Goal: Task Accomplishment & Management: Use online tool/utility

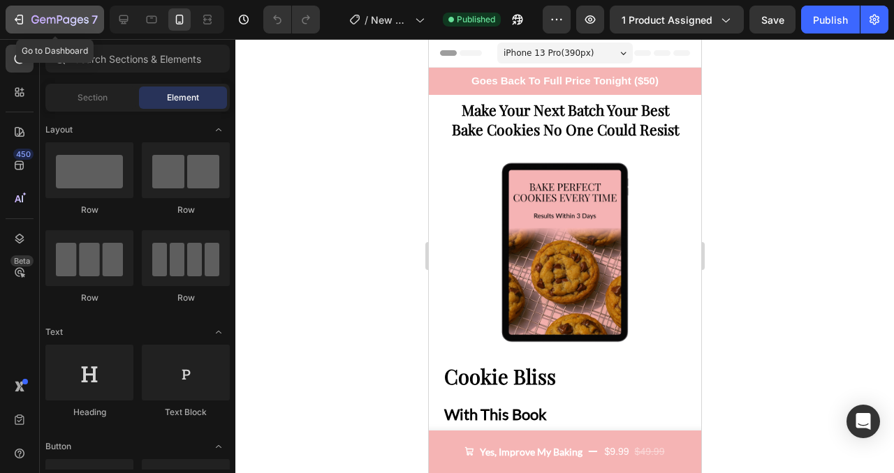
click at [43, 20] on icon "button" at bounding box center [43, 20] width 6 height 6
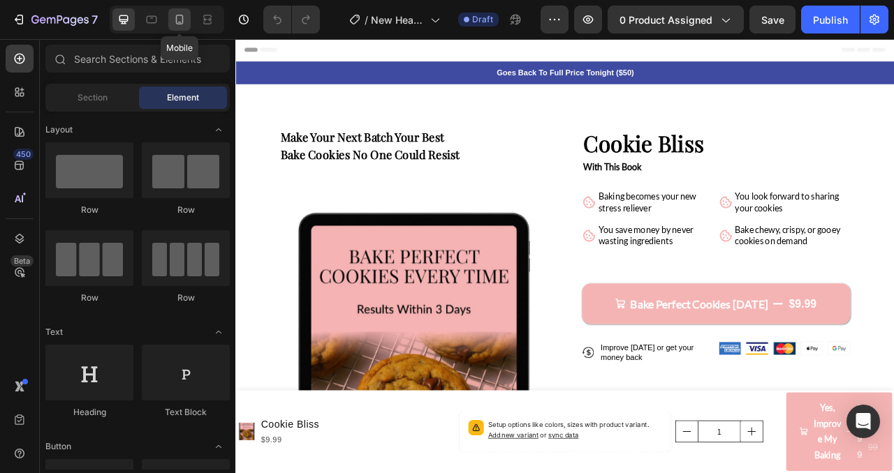
click at [179, 17] on icon at bounding box center [179, 20] width 14 height 14
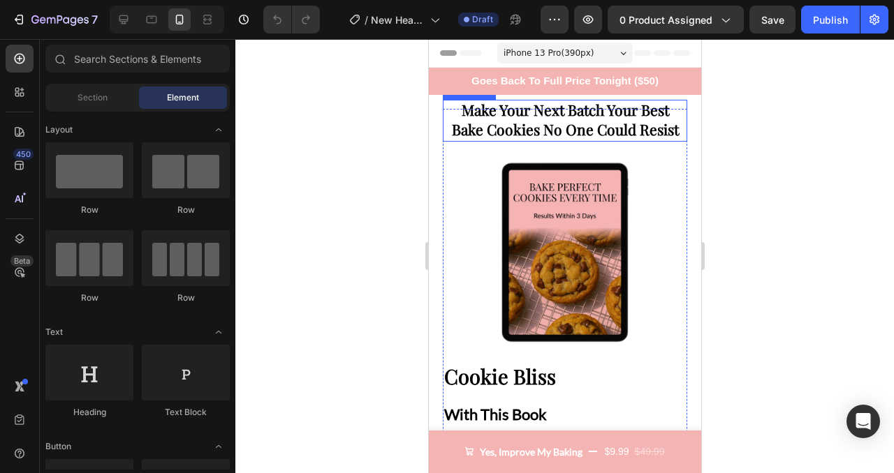
click at [515, 122] on strong "Bake Cookies No One Could Resist" at bounding box center [564, 129] width 227 height 20
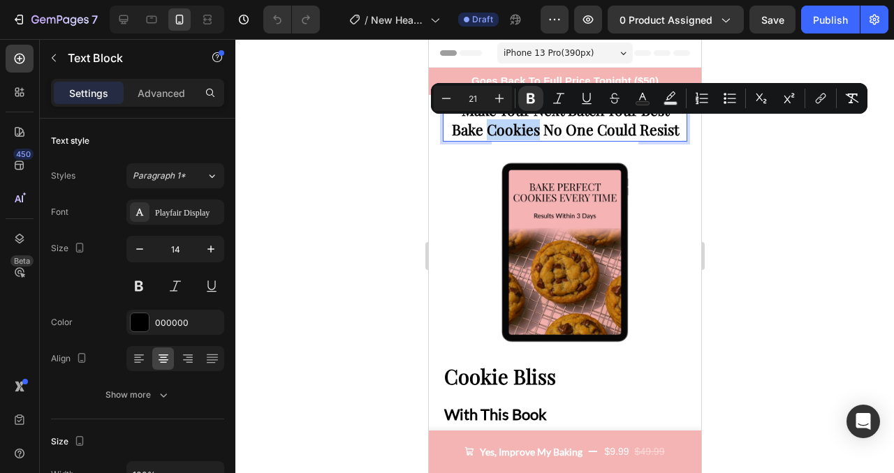
click at [519, 133] on strong "Bake Cookies No One Could Resist" at bounding box center [564, 129] width 227 height 20
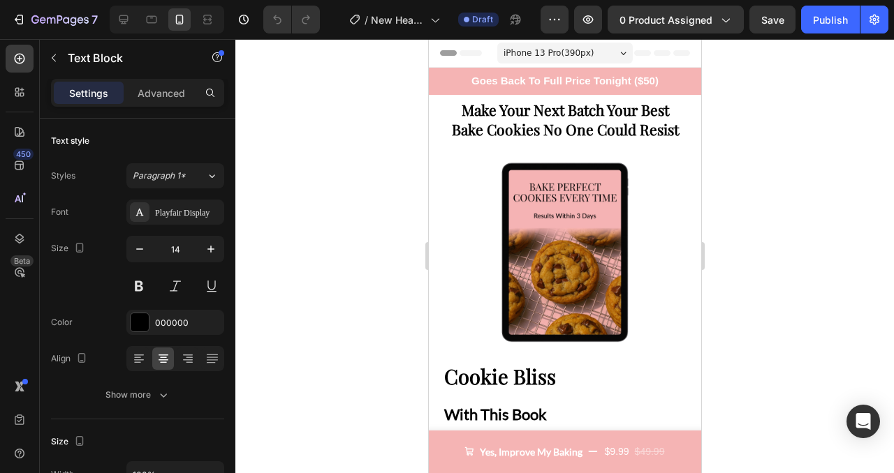
click at [534, 103] on strong "Make Your Next Batch Your Best" at bounding box center [564, 110] width 207 height 20
click at [534, 111] on strong "Make Your Next Batch Your Best" at bounding box center [564, 110] width 207 height 20
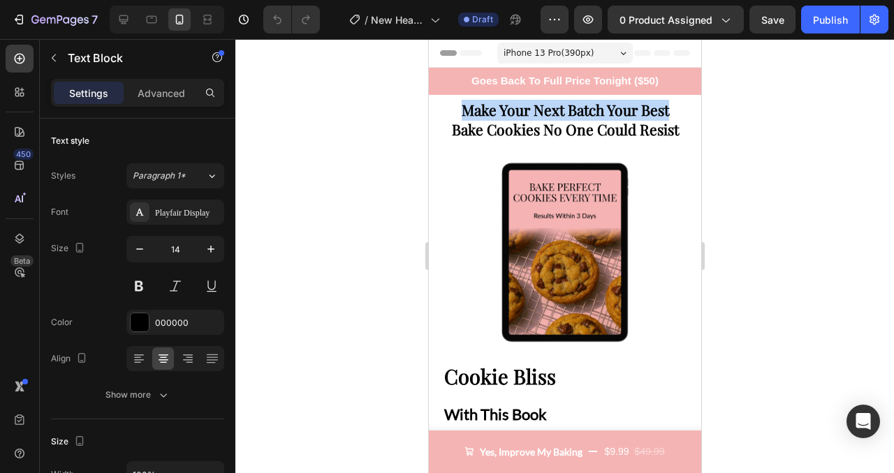
click at [534, 111] on strong "Make Your Next Batch Your Best" at bounding box center [564, 110] width 207 height 20
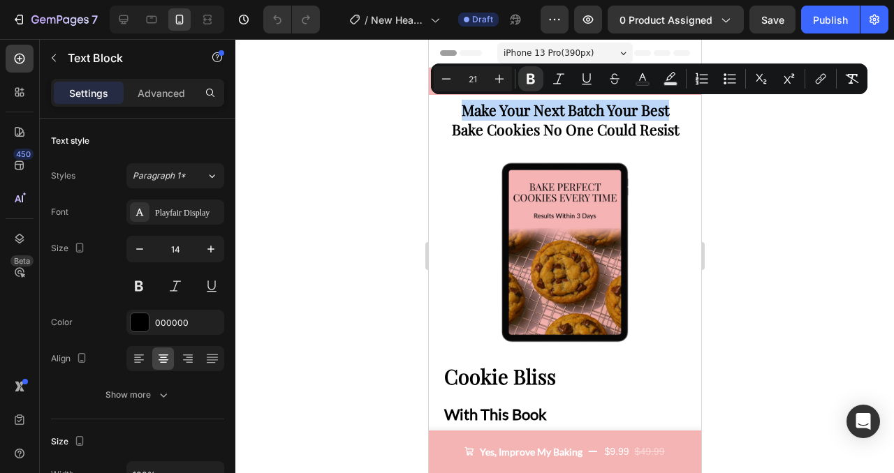
click at [534, 111] on strong "Make Your Next Batch Your Best" at bounding box center [564, 110] width 207 height 20
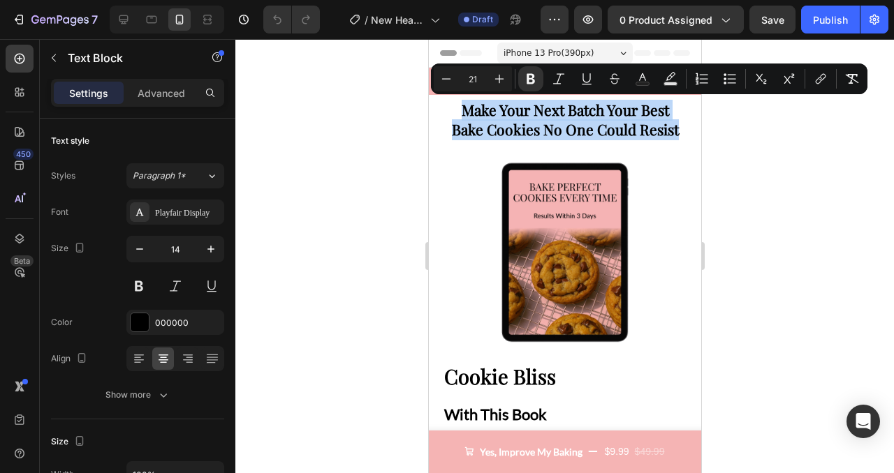
drag, startPoint x: 458, startPoint y: 110, endPoint x: 681, endPoint y: 131, distance: 223.7
click at [681, 131] on div "Make Your Next Batch Your Best Bake Cookies No One Could Resist" at bounding box center [564, 121] width 244 height 42
click at [681, 131] on p "Bake Cookies No One Could Resist" at bounding box center [564, 131] width 242 height 20
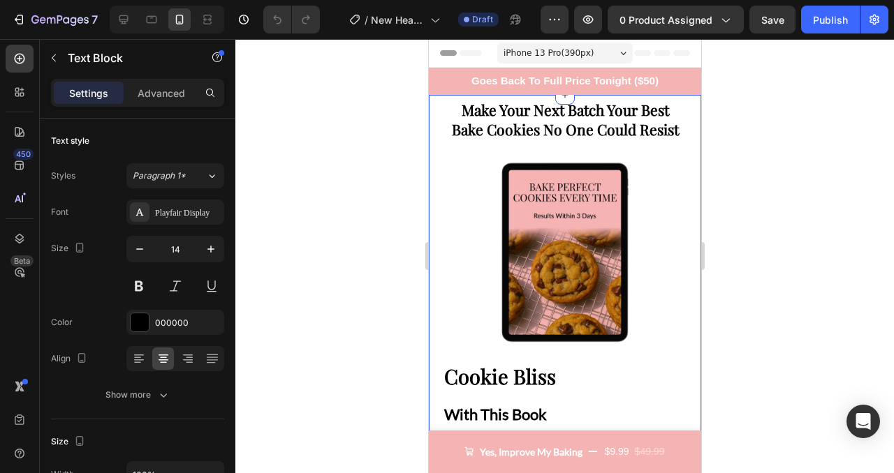
click at [776, 166] on div at bounding box center [564, 256] width 658 height 434
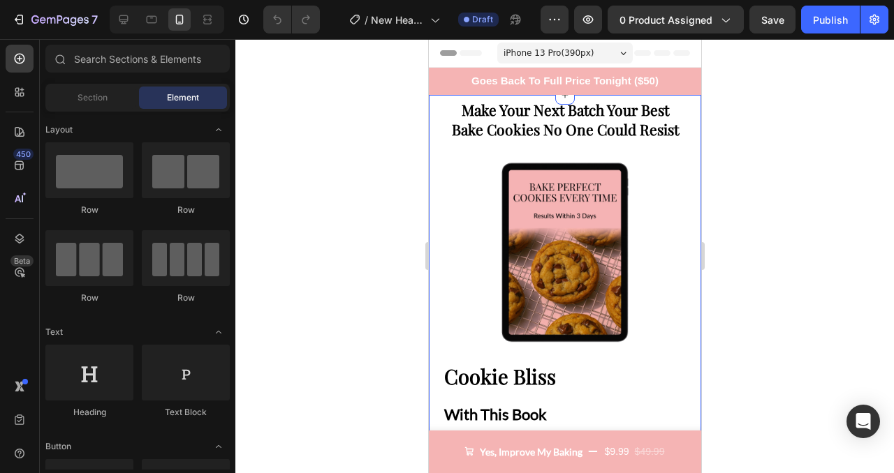
click at [786, 191] on div at bounding box center [564, 256] width 658 height 434
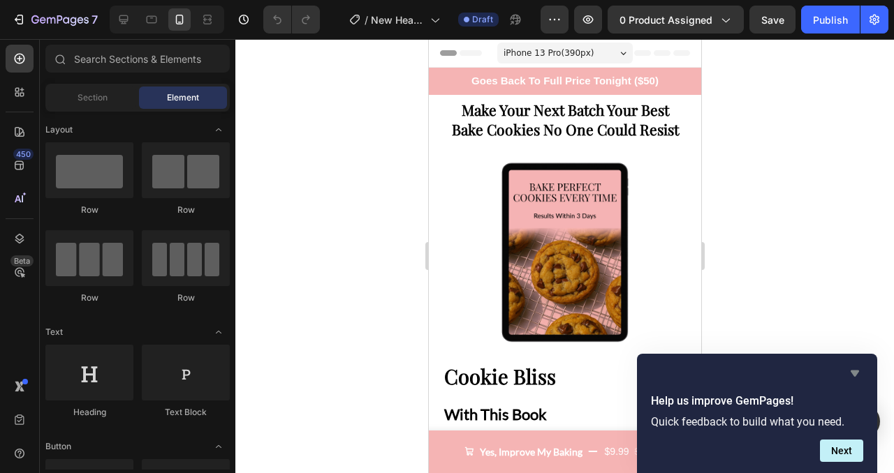
click at [854, 376] on icon "Hide survey" at bounding box center [854, 374] width 8 height 6
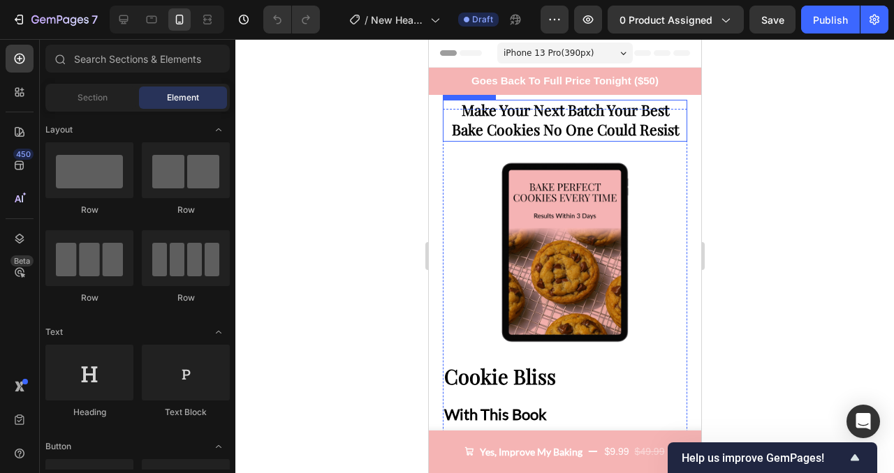
click at [520, 114] on strong "Make Your Next Batch Your Best" at bounding box center [564, 110] width 207 height 20
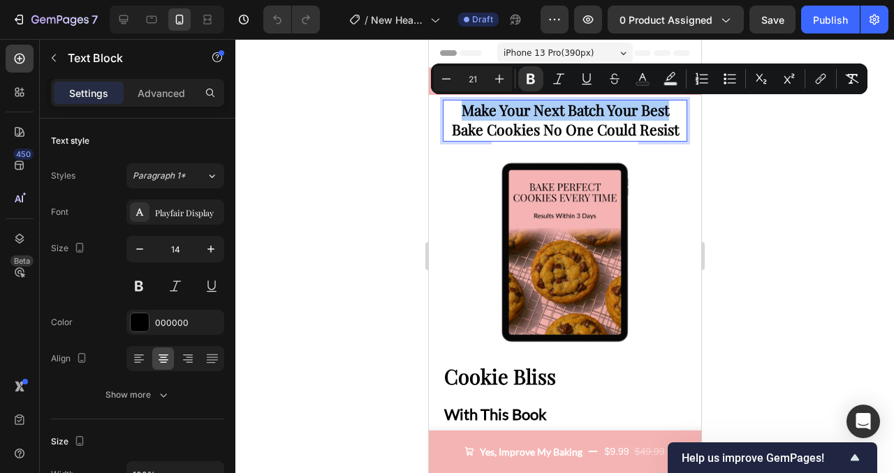
click at [771, 225] on div at bounding box center [564, 256] width 658 height 434
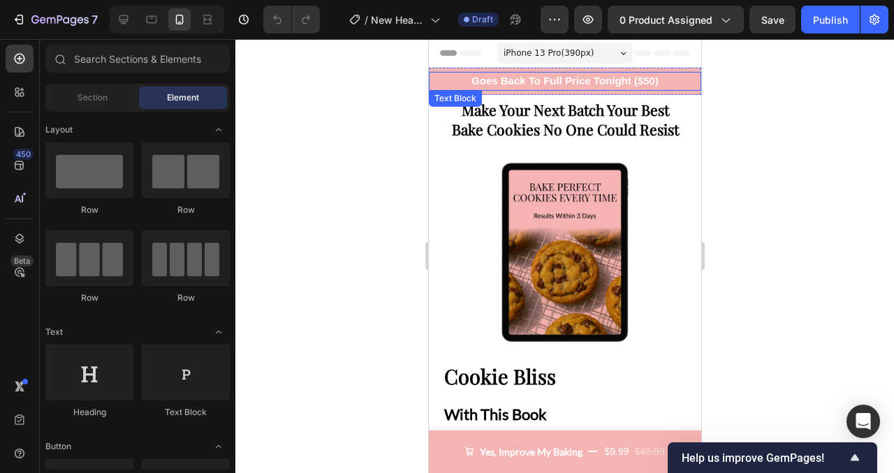
click at [574, 81] on p "Goes Back To Full Price Tonight ($50)" at bounding box center [563, 81] width 269 height 16
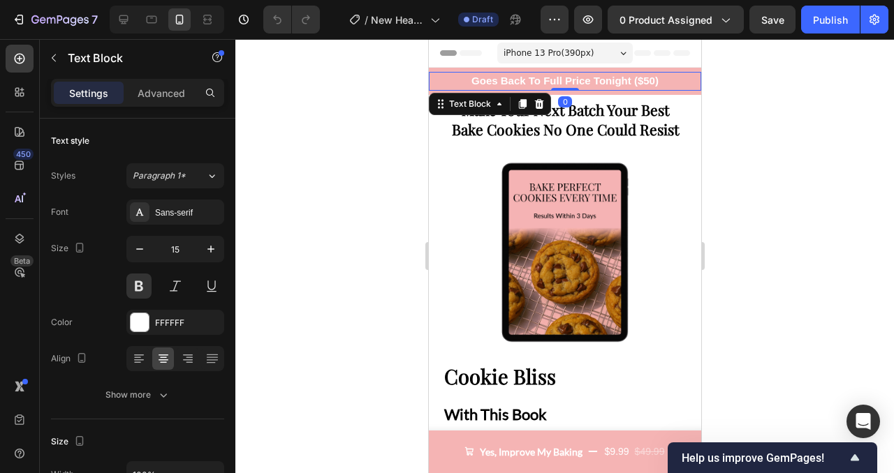
click at [574, 81] on p "Goes Back To Full Price Tonight ($50)" at bounding box center [563, 81] width 269 height 16
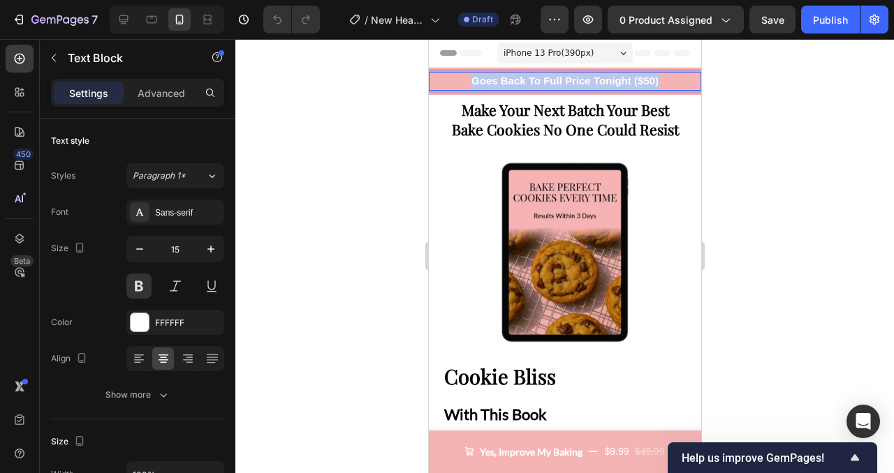
click at [574, 81] on p "Goes Back To Full Price Tonight ($50)" at bounding box center [563, 81] width 269 height 16
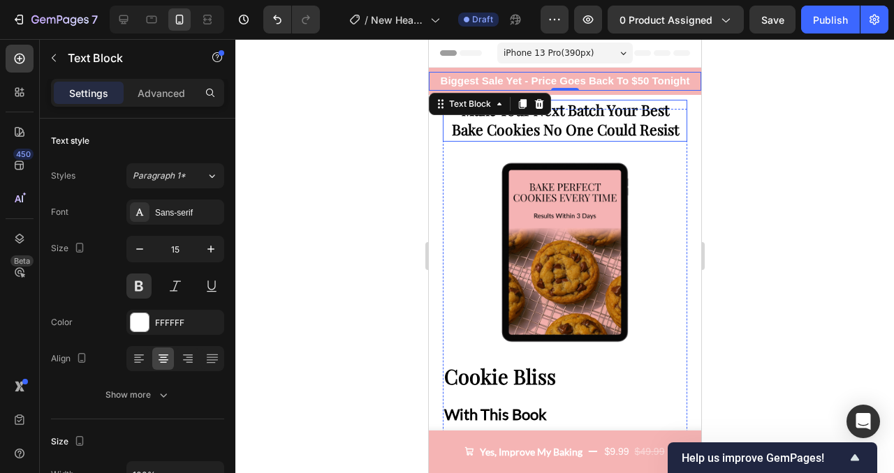
click at [768, 159] on div at bounding box center [564, 256] width 658 height 434
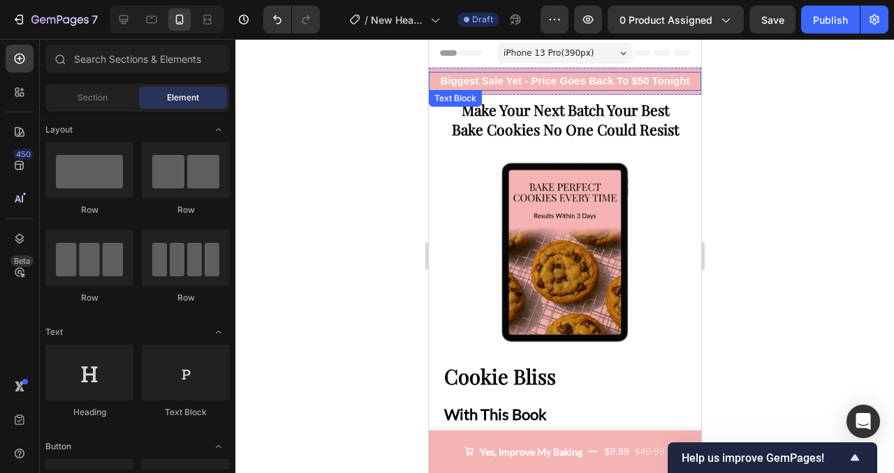
click at [501, 80] on p "Biggest Sale Yet - Price Goes Back To $50 Tonight" at bounding box center [563, 81] width 269 height 16
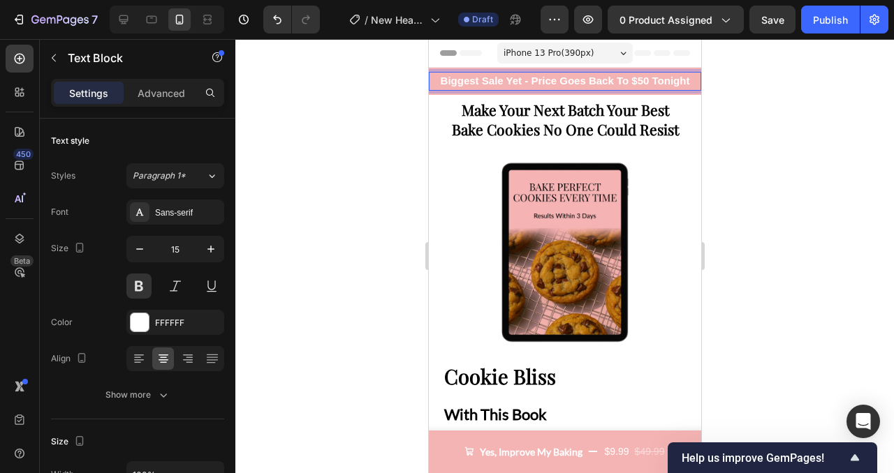
click at [507, 82] on p "Biggest Sale Yet - Price Goes Back To $50 Tonight" at bounding box center [563, 81] width 269 height 16
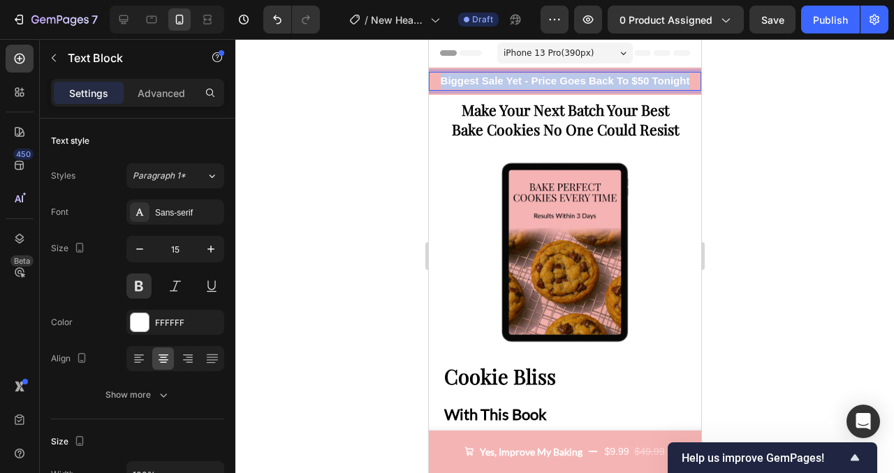
click at [507, 82] on p "Biggest Sale Yet - Price Goes Back To $50 Tonight" at bounding box center [563, 81] width 269 height 16
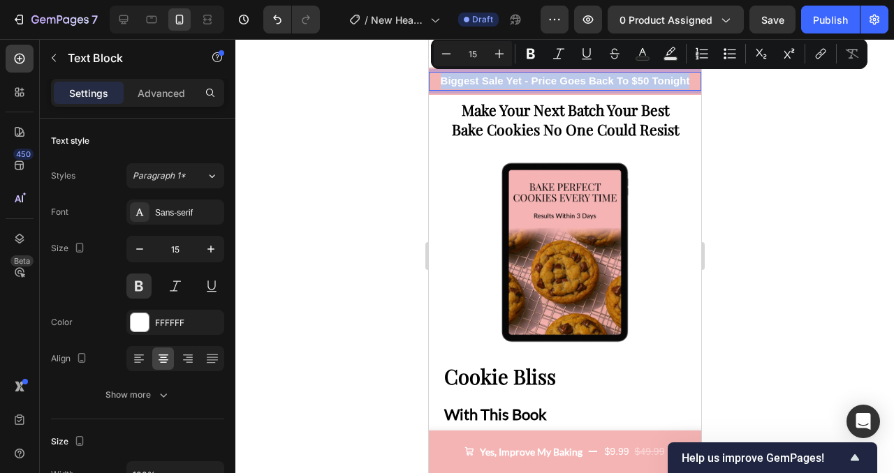
click at [494, 84] on p "Biggest Sale Yet - Price Goes Back To $50 Tonight" at bounding box center [563, 81] width 269 height 16
drag, startPoint x: 523, startPoint y: 84, endPoint x: 426, endPoint y: 81, distance: 97.1
click at [497, 84] on p "Biggest Sale Yet - Price Goes Back To $50 Tonight" at bounding box center [563, 81] width 269 height 16
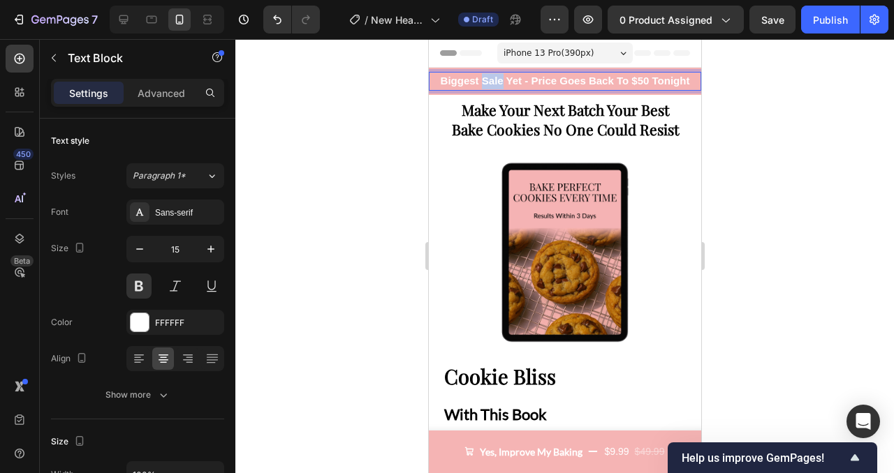
click at [497, 84] on p "Biggest Sale Yet - Price Goes Back To $50 Tonight" at bounding box center [563, 81] width 269 height 16
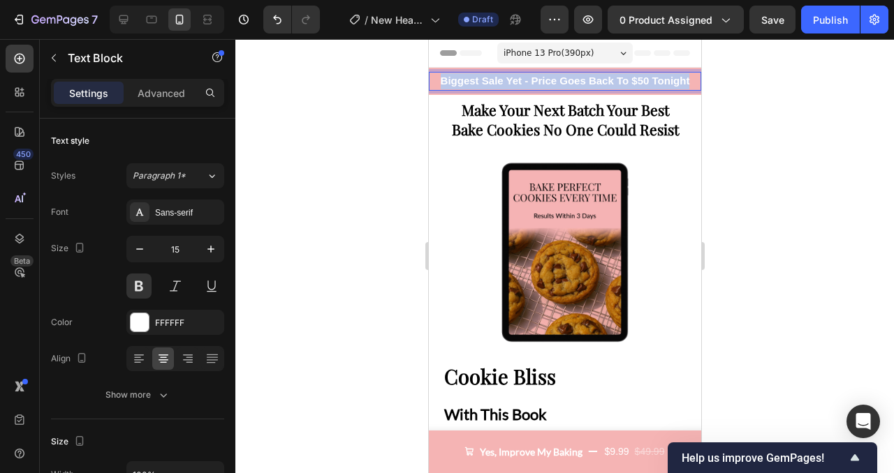
click at [497, 84] on p "Biggest Sale Yet - Price Goes Back To $50 Tonight" at bounding box center [563, 81] width 269 height 16
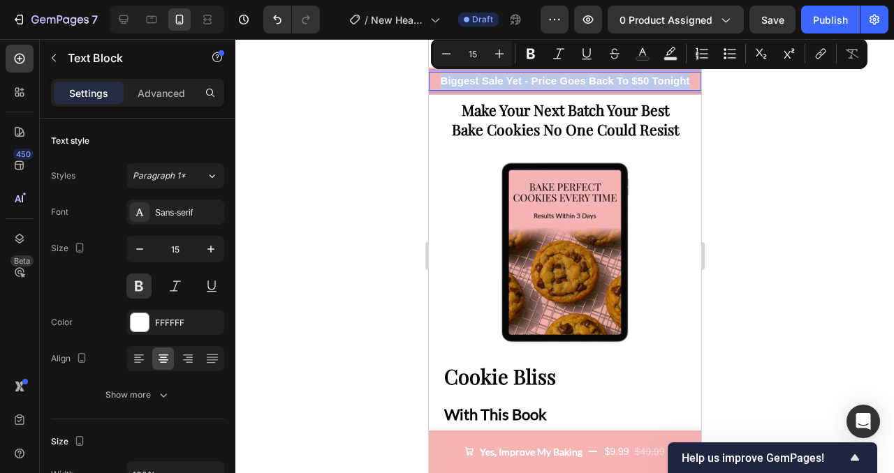
click at [497, 83] on p "Biggest Sale Yet - Price Goes Back To $50 Tonight" at bounding box center [563, 81] width 269 height 16
drag, startPoint x: 530, startPoint y: 82, endPoint x: 434, endPoint y: 87, distance: 96.5
click at [434, 87] on p "Biggest Sale Yet - Price Goes Back To $50 Tonight" at bounding box center [563, 81] width 269 height 16
click at [348, 101] on div at bounding box center [564, 256] width 658 height 434
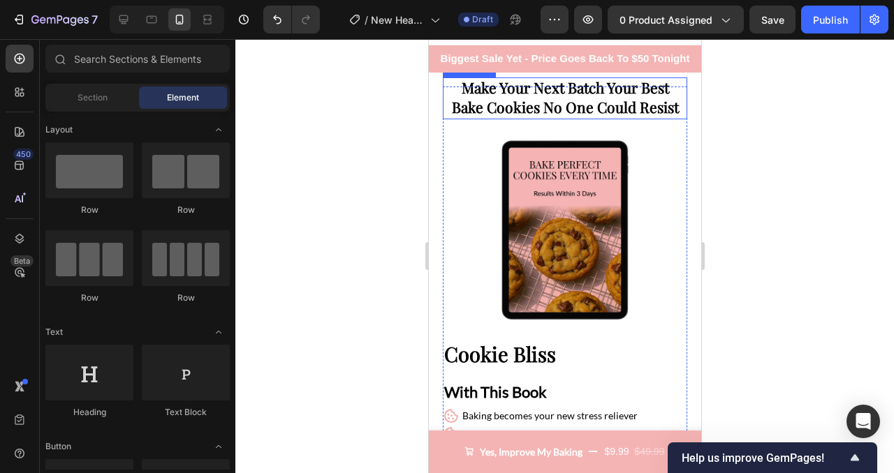
scroll to position [25, 0]
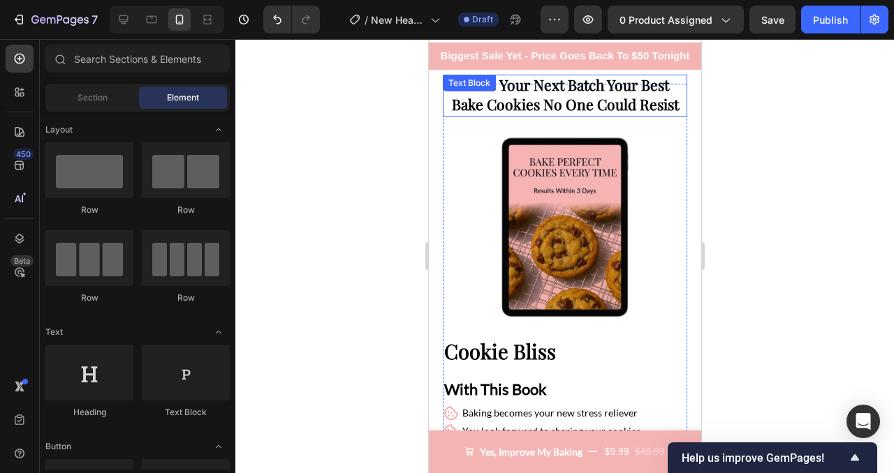
click at [501, 101] on strong "Bake Cookies No One Could Resist" at bounding box center [564, 104] width 227 height 20
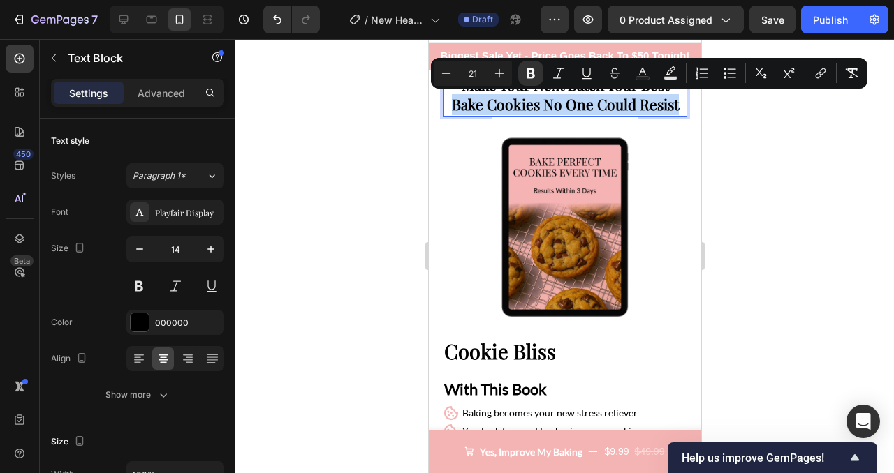
click at [533, 101] on strong "Bake Cookies No One Could Resist" at bounding box center [564, 104] width 227 height 20
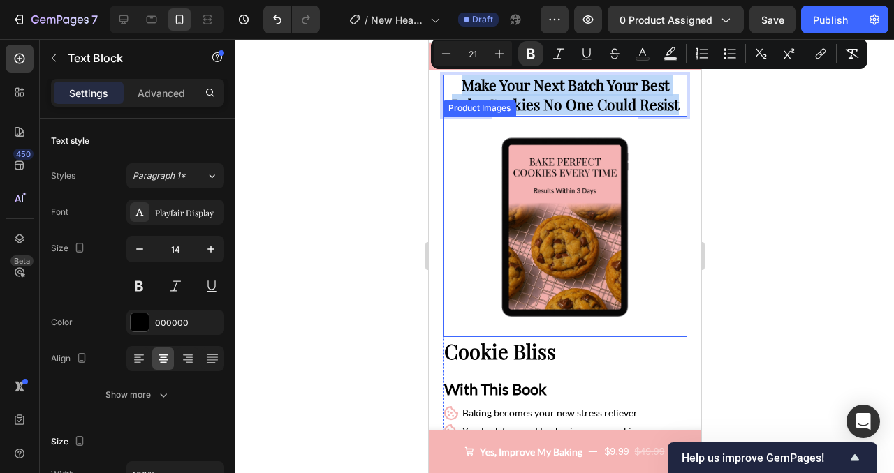
drag, startPoint x: 459, startPoint y: 84, endPoint x: 669, endPoint y: 121, distance: 213.9
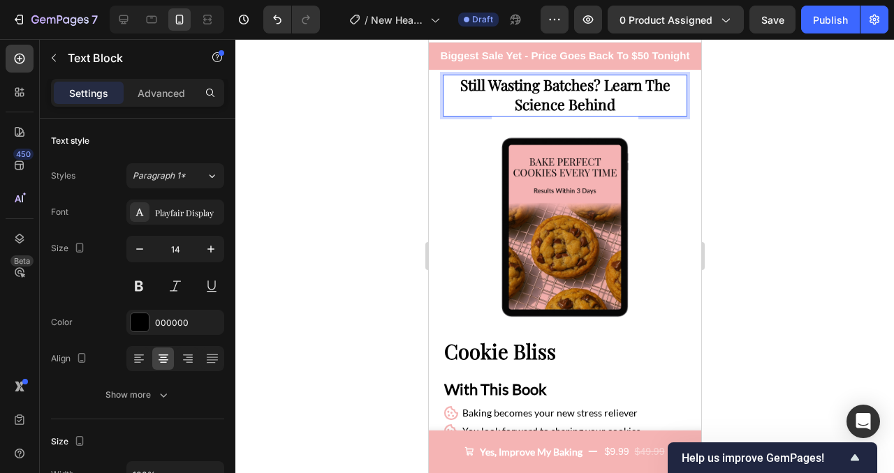
click at [521, 110] on strong "Still Wasting Batches? Learn The Science Behind" at bounding box center [564, 94] width 210 height 39
click at [653, 89] on strong "Still Wasting Batches? Learn The How Behind" at bounding box center [564, 94] width 210 height 39
click at [522, 102] on p "Still Wasting Batches? Learn How Behind" at bounding box center [564, 95] width 242 height 39
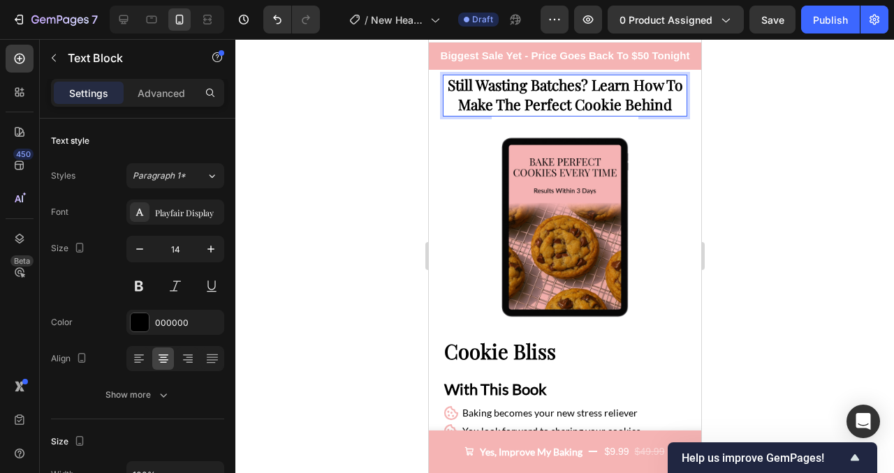
click at [644, 107] on strong "Still Wasting Batches? Learn How To Make The Perfect Cookie Behind" at bounding box center [564, 94] width 235 height 39
click at [644, 106] on strong "Still Wasting Batches? Learn How To Make The Perfect Cookie" at bounding box center [564, 94] width 235 height 39
click at [674, 87] on strong "Still Wasting Batches? Learn How To Make The Perfect Cookie" at bounding box center [564, 94] width 235 height 39
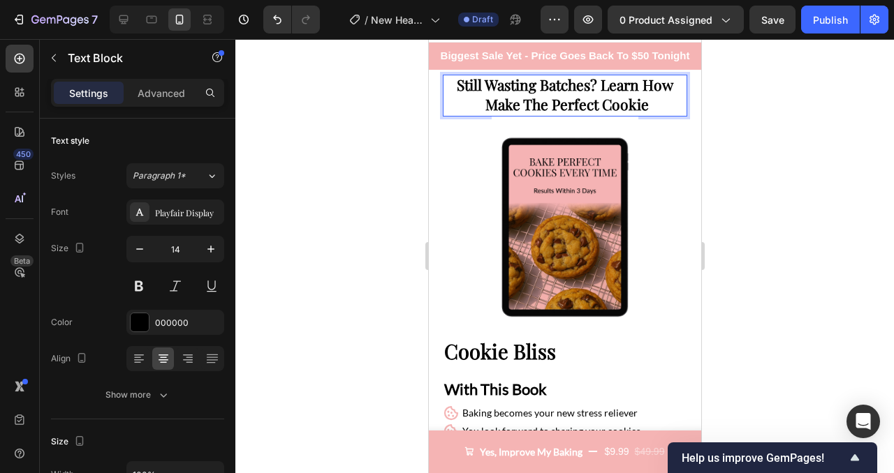
click at [505, 108] on strong "Still Wasting Batches? Learn How Make The Perfect Cookie" at bounding box center [564, 94] width 216 height 39
click at [517, 103] on strong "Still Wasting Batches? Learn How The Perfect Cookie" at bounding box center [564, 94] width 223 height 39
click at [580, 105] on strong "Still Wasting Batches? Learn How Perfect Cookie" at bounding box center [564, 94] width 223 height 39
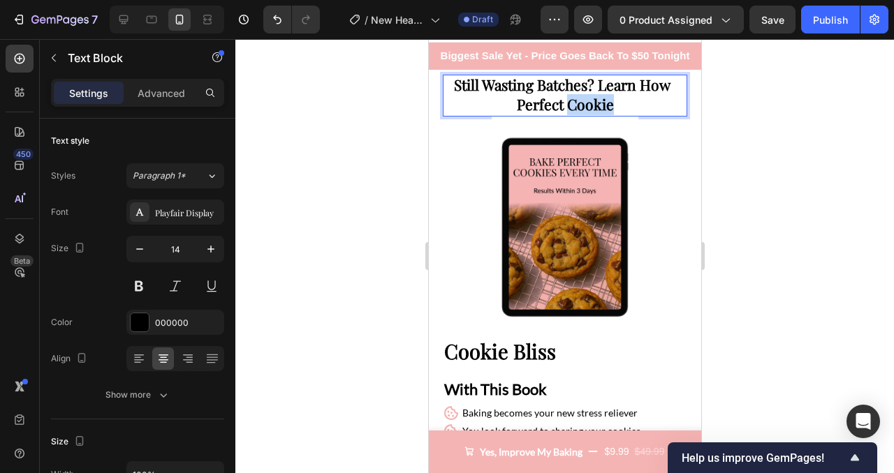
click at [580, 105] on strong "Still Wasting Batches? Learn How Perfect Cookie" at bounding box center [564, 94] width 223 height 39
drag, startPoint x: 547, startPoint y: 106, endPoint x: 634, endPoint y: 112, distance: 87.5
click at [635, 113] on p "Still Wasting Batches? Learn How Perfect Your Batches" at bounding box center [564, 95] width 242 height 39
click at [511, 95] on p "Still Wasting Batches? Learn How Perfect" at bounding box center [564, 95] width 242 height 39
click at [519, 110] on p "Still Wasting Batches? Learn How Perfect" at bounding box center [564, 95] width 242 height 39
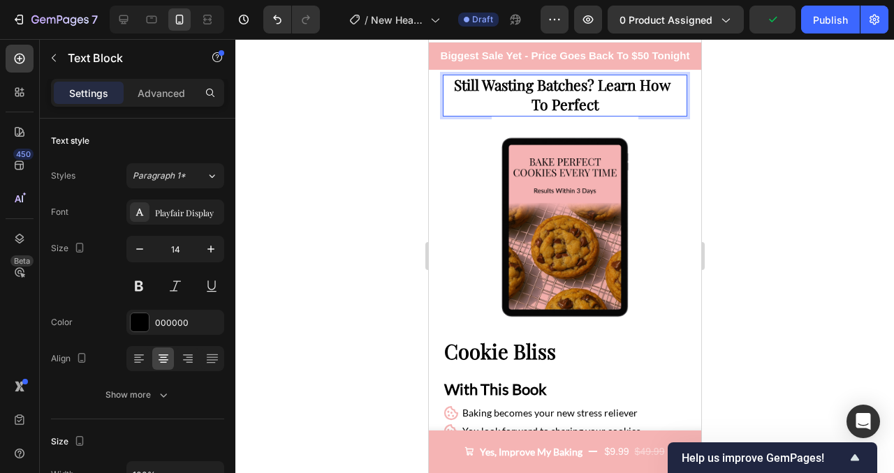
click at [612, 108] on p "Still Wasting Batches? Learn How To Perfect" at bounding box center [564, 95] width 242 height 39
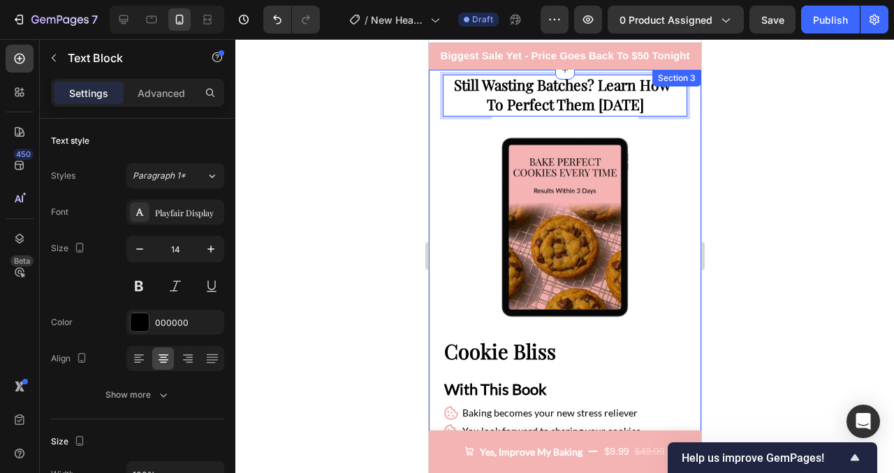
click at [762, 165] on div at bounding box center [564, 256] width 658 height 434
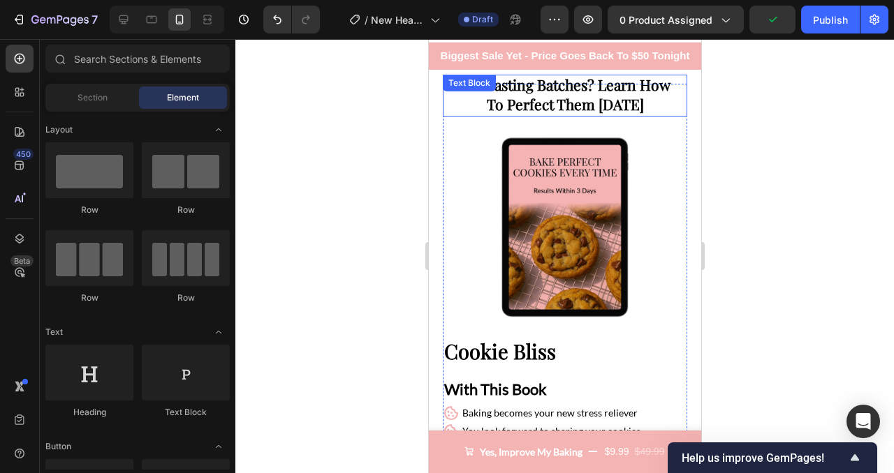
click at [626, 108] on strong "Still Wasting Batches? Learn How To Perfect Them In 3 Days" at bounding box center [564, 94] width 223 height 39
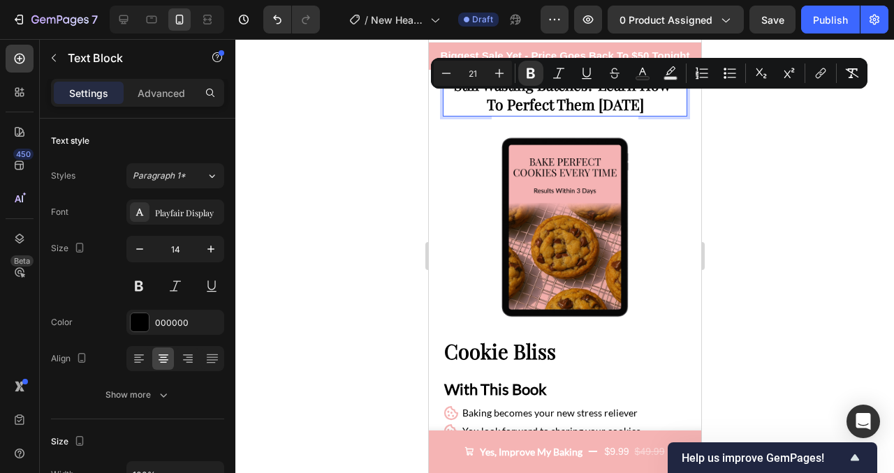
drag, startPoint x: 475, startPoint y: 106, endPoint x: 659, endPoint y: 105, distance: 183.6
click at [659, 105] on p "Still Wasting Batches? Learn How To Perfect Them In 3 Days" at bounding box center [564, 95] width 242 height 39
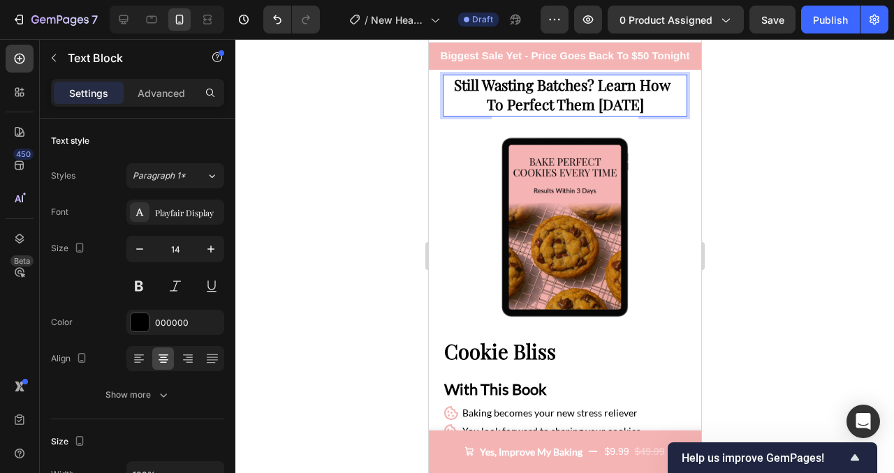
click at [659, 105] on p "Still Wasting Batches? Learn How To Perfect Them In 3 Days" at bounding box center [564, 95] width 242 height 39
click at [462, 84] on strong "The Baking Secrets Recipes Don't Tell You (That Actually Work)" at bounding box center [564, 94] width 219 height 39
click at [626, 89] on strong "Baking Secrets Recipes Don't Tell You (That Actually Work)" at bounding box center [564, 94] width 217 height 39
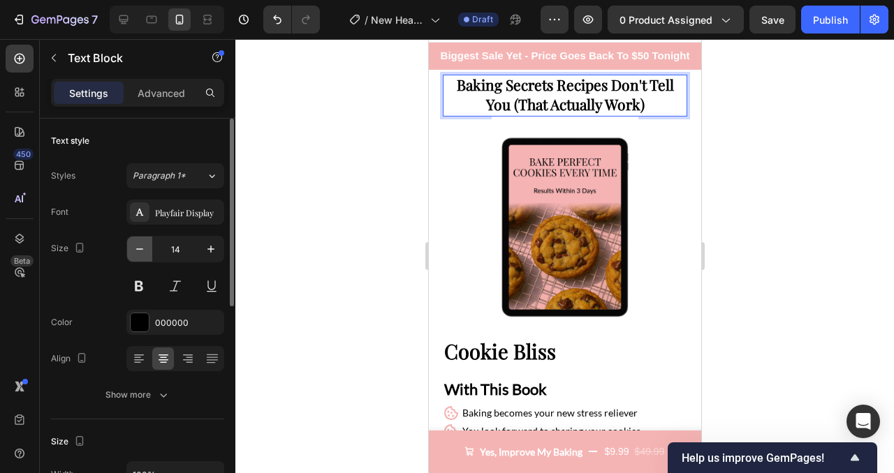
click at [138, 251] on icon "button" at bounding box center [140, 249] width 14 height 14
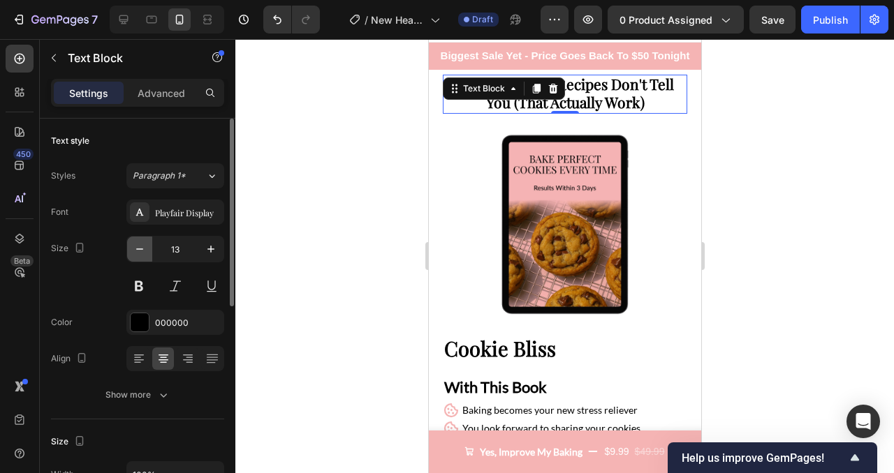
click at [138, 251] on icon "button" at bounding box center [140, 249] width 14 height 14
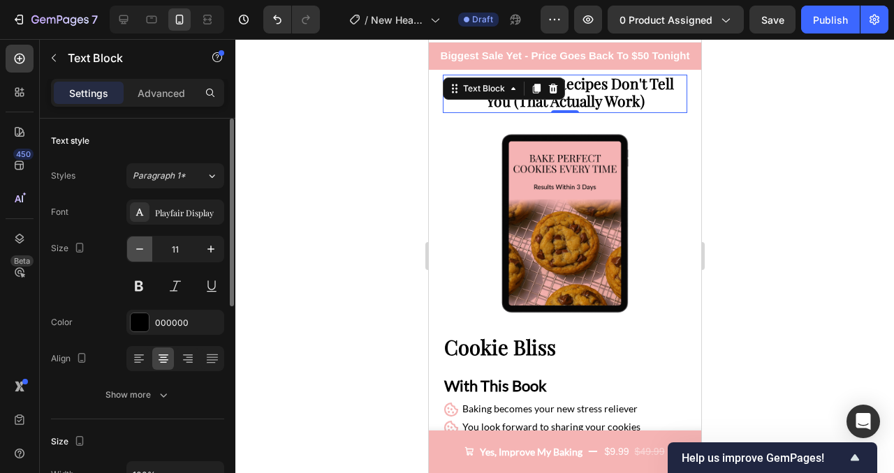
click at [138, 251] on icon "button" at bounding box center [140, 249] width 14 height 14
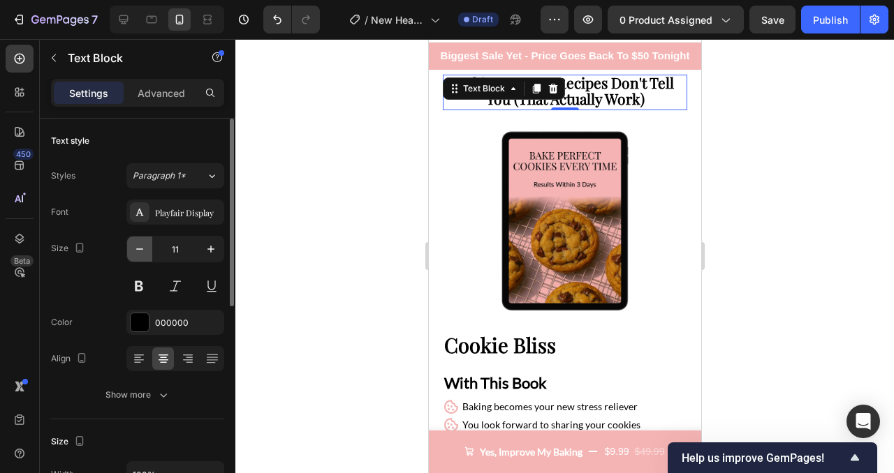
click at [138, 251] on icon "button" at bounding box center [140, 249] width 14 height 14
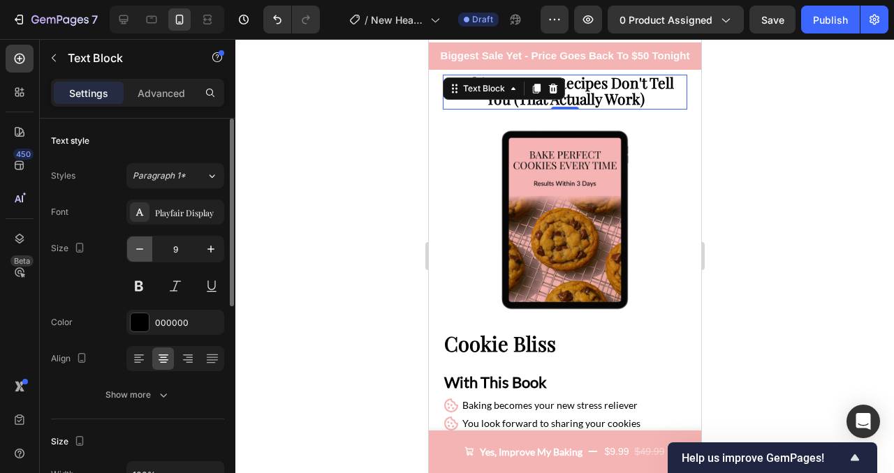
click at [138, 251] on icon "button" at bounding box center [140, 249] width 14 height 14
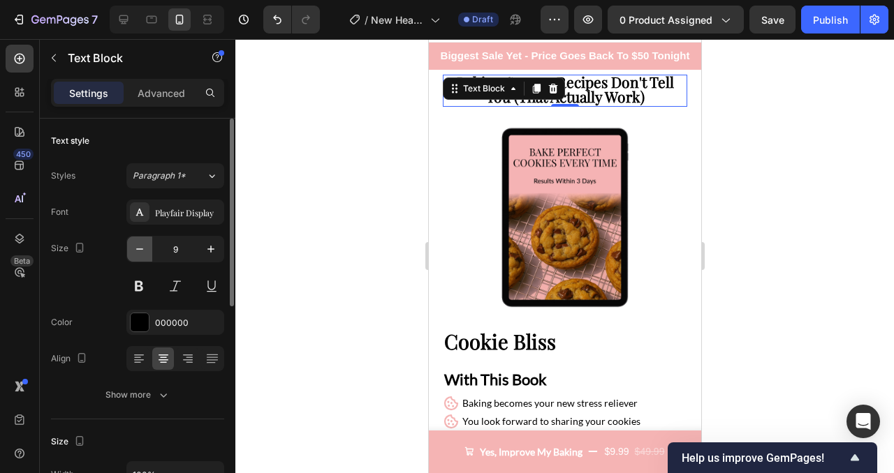
click at [138, 251] on icon "button" at bounding box center [140, 249] width 14 height 14
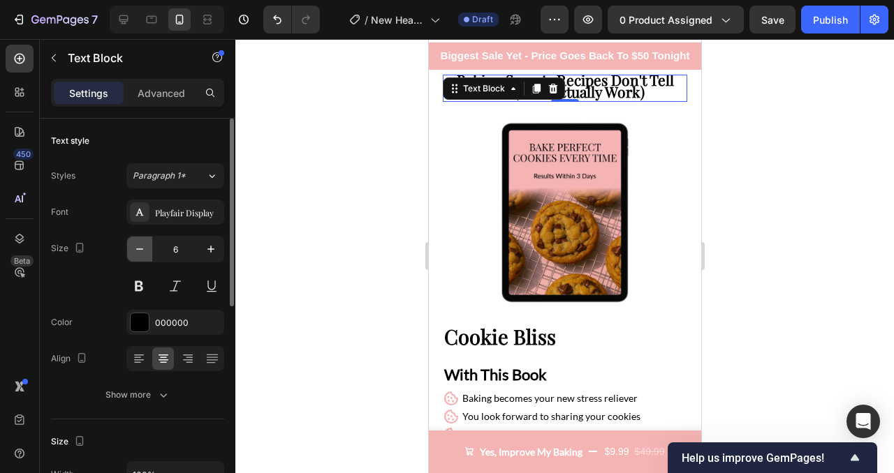
click at [138, 251] on icon "button" at bounding box center [140, 249] width 14 height 14
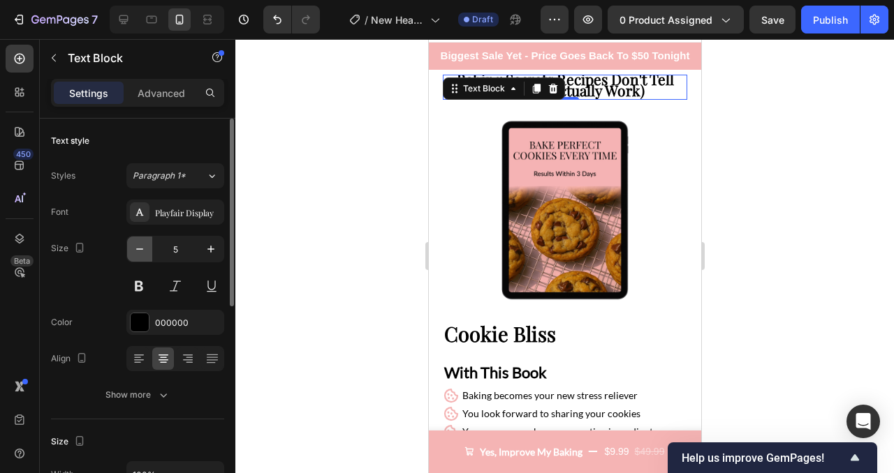
click at [138, 251] on icon "button" at bounding box center [140, 249] width 14 height 14
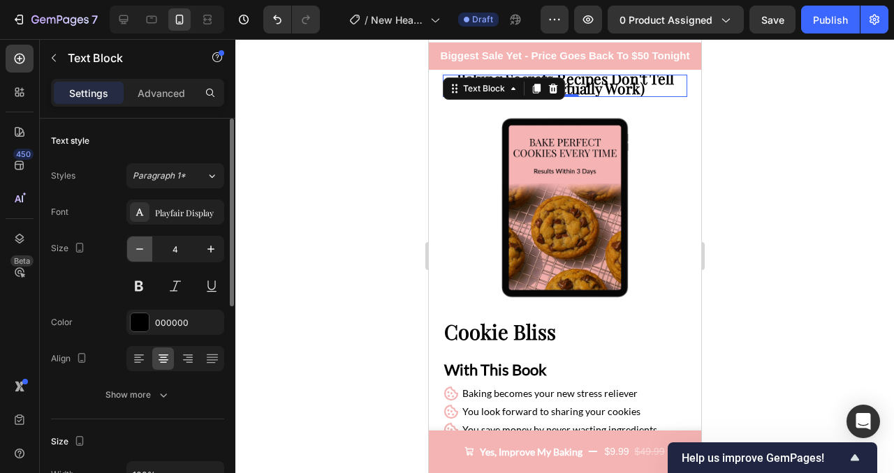
click at [138, 251] on icon "button" at bounding box center [140, 249] width 14 height 14
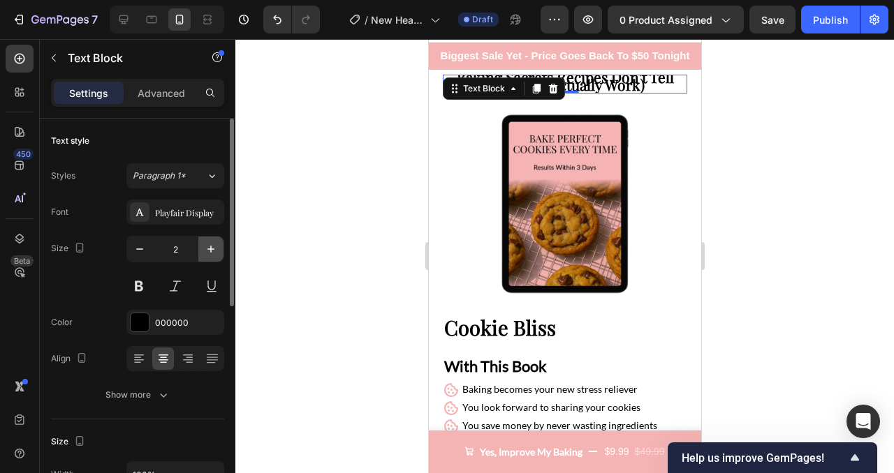
click at [211, 256] on button "button" at bounding box center [210, 249] width 25 height 25
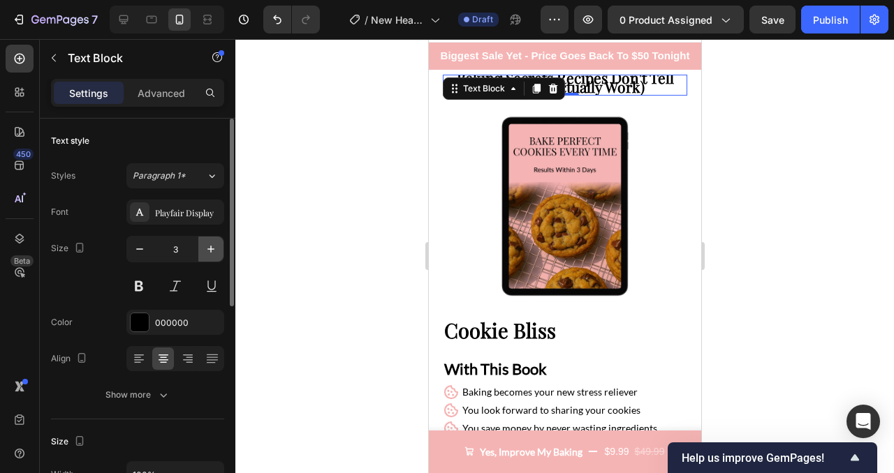
click at [211, 256] on button "button" at bounding box center [210, 249] width 25 height 25
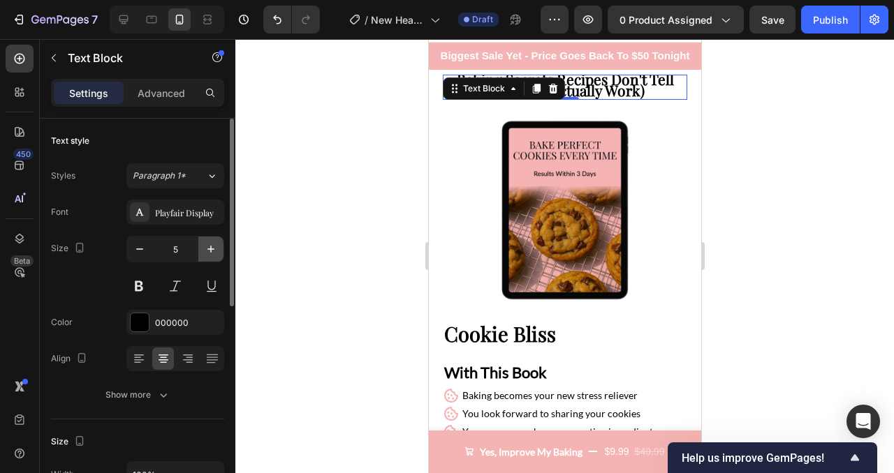
click at [211, 256] on button "button" at bounding box center [210, 249] width 25 height 25
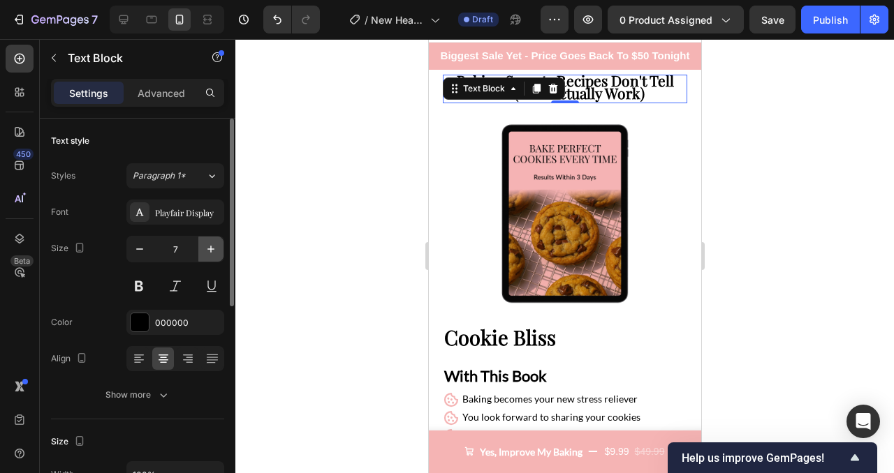
click at [211, 256] on button "button" at bounding box center [210, 249] width 25 height 25
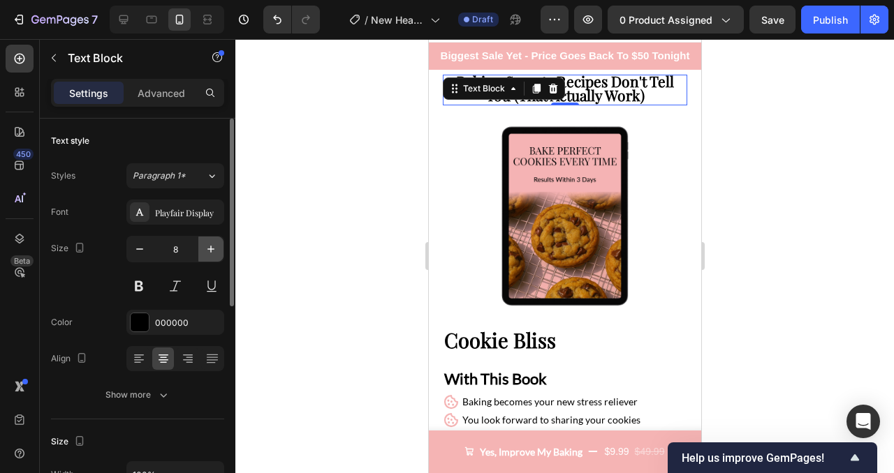
click at [211, 256] on button "button" at bounding box center [210, 249] width 25 height 25
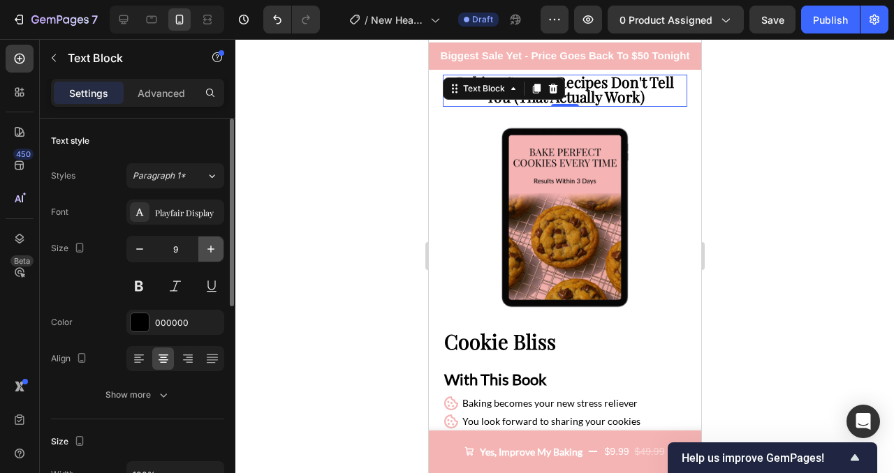
click at [211, 256] on button "button" at bounding box center [210, 249] width 25 height 25
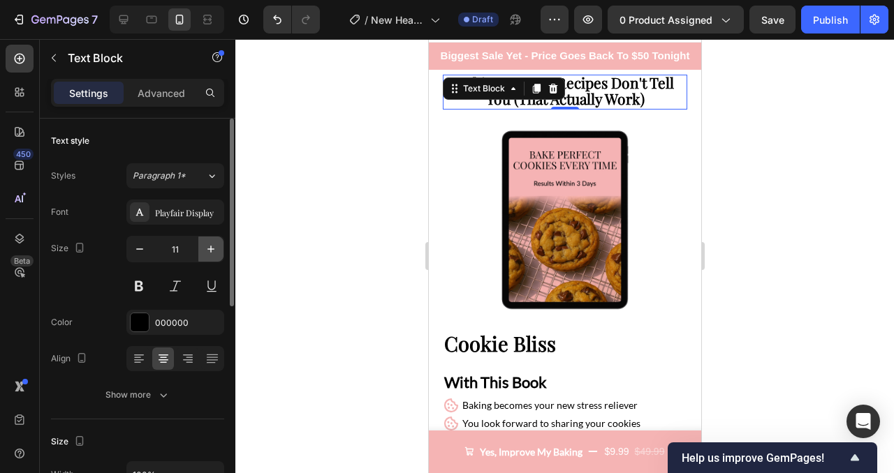
click at [211, 256] on button "button" at bounding box center [210, 249] width 25 height 25
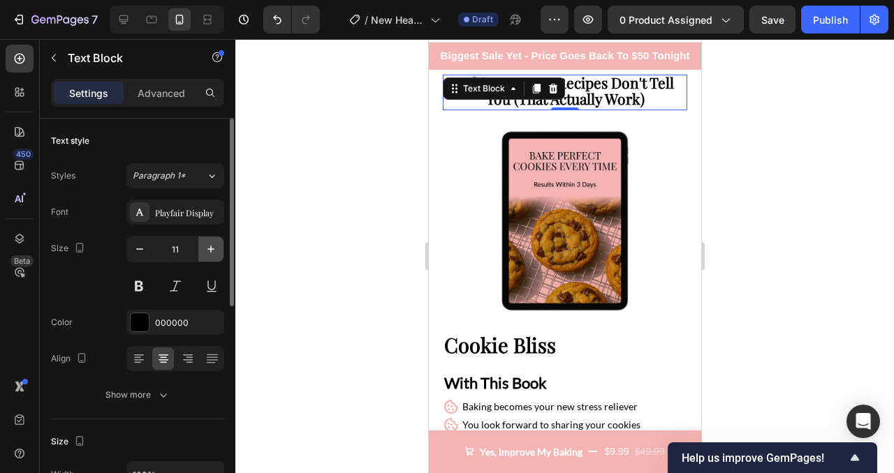
click at [211, 256] on button "button" at bounding box center [210, 249] width 25 height 25
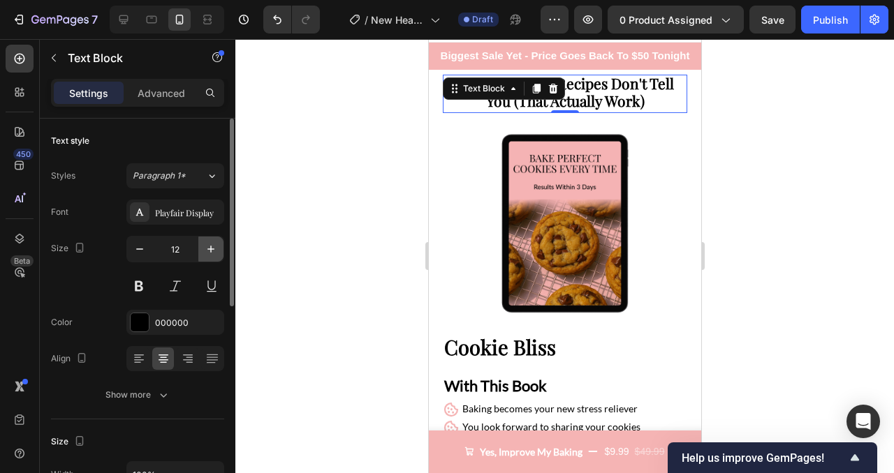
click at [211, 256] on button "button" at bounding box center [210, 249] width 25 height 25
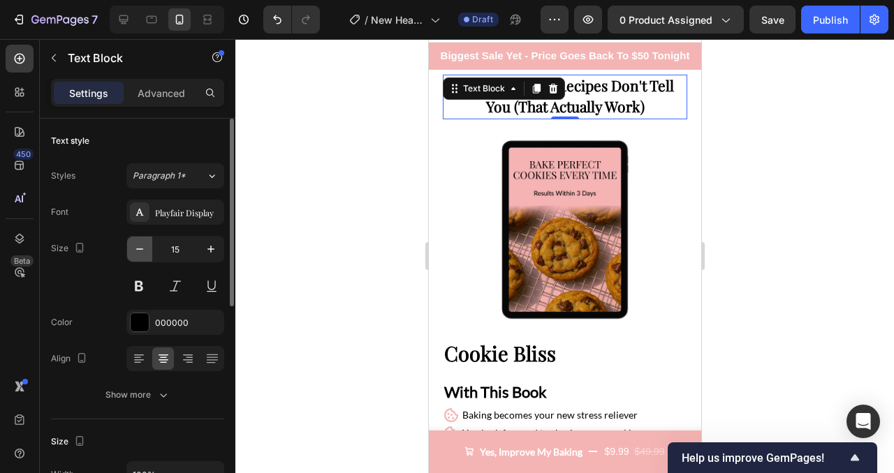
click at [138, 256] on icon "button" at bounding box center [140, 249] width 14 height 14
type input "14"
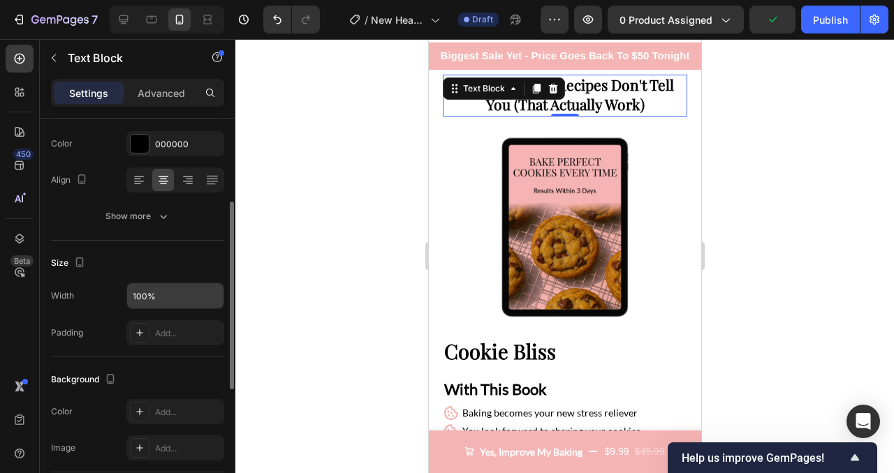
scroll to position [182, 0]
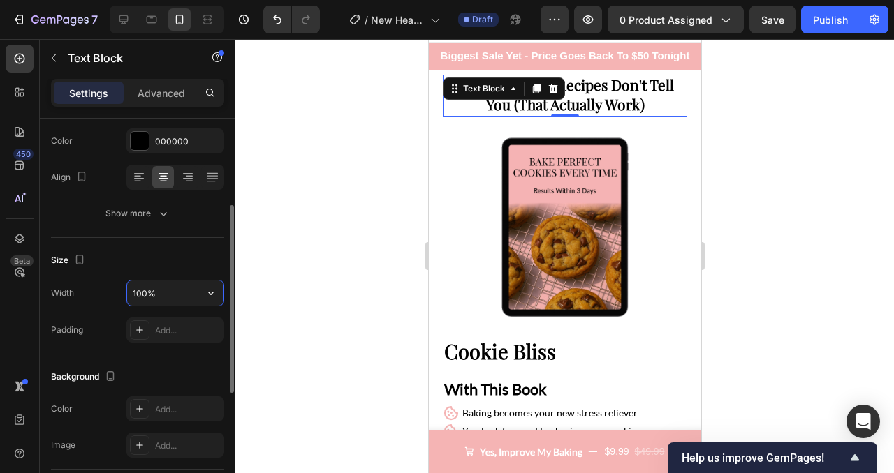
click at [185, 300] on input "100%" at bounding box center [175, 293] width 96 height 25
type input "100%"
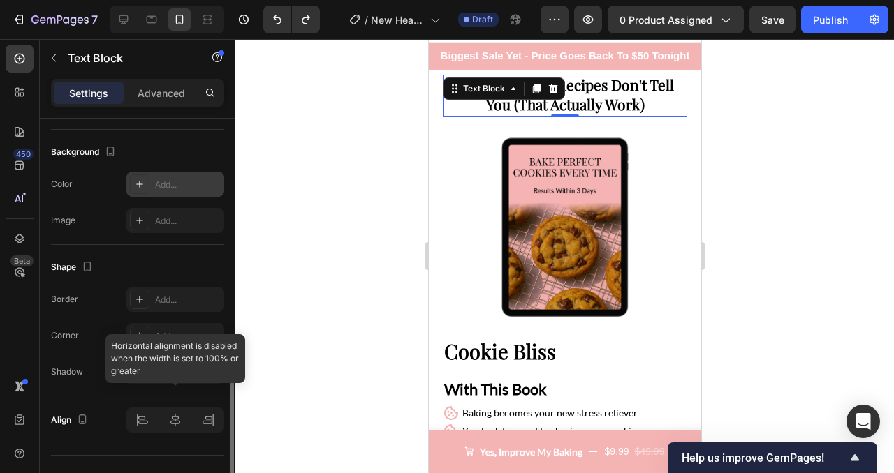
scroll to position [433, 0]
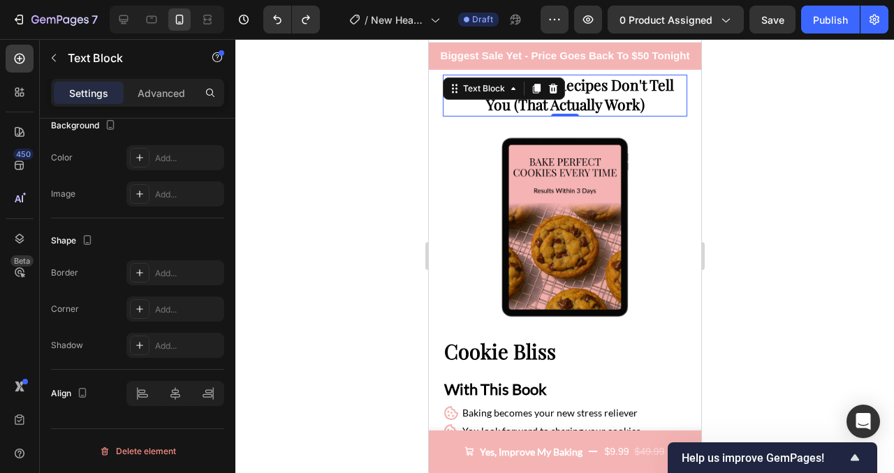
click at [373, 237] on div at bounding box center [564, 256] width 658 height 434
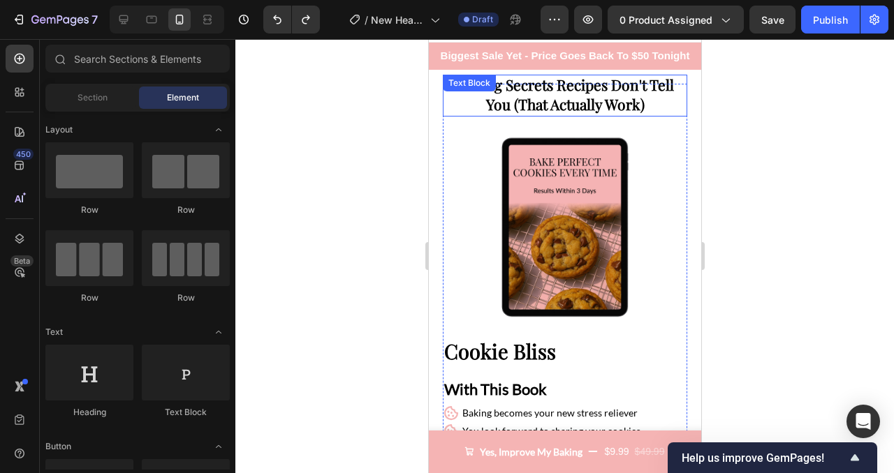
click at [570, 89] on strong "Baking Secrets Recipes Don't Tell You (That Actually Work)" at bounding box center [564, 94] width 217 height 39
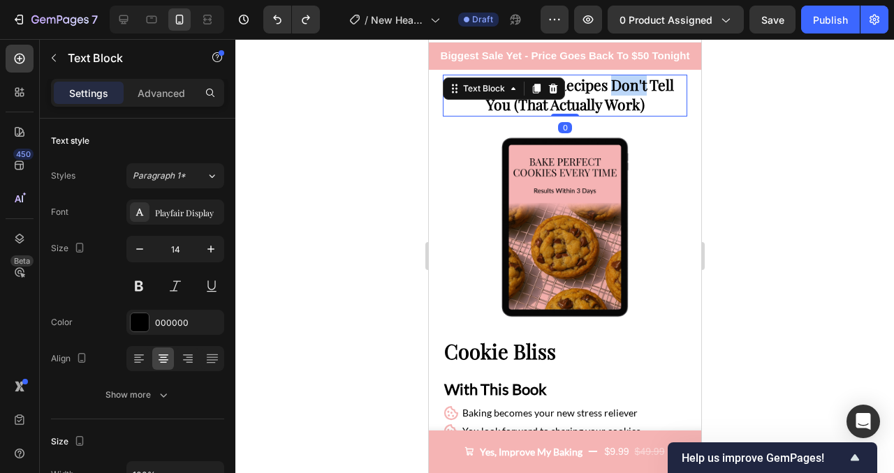
click at [609, 87] on strong "Baking Secrets Recipes Don't Tell You (That Actually Work)" at bounding box center [564, 94] width 217 height 39
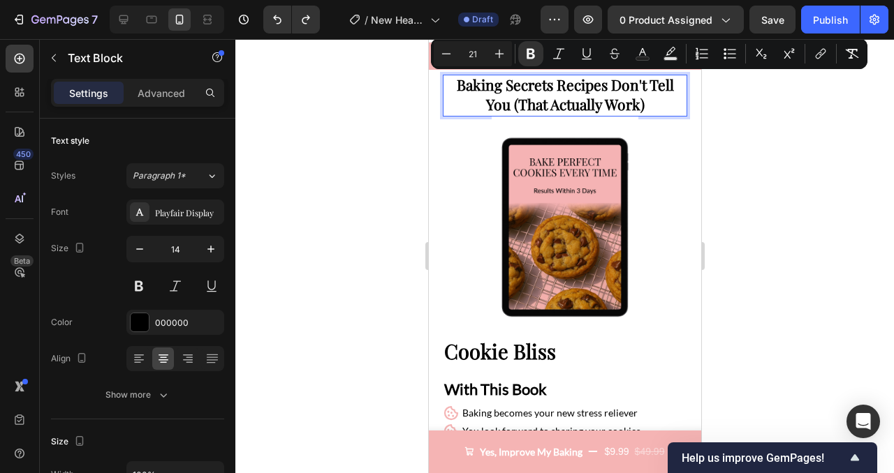
click at [596, 87] on strong "Baking Secrets Recipes Don't Tell You (That Actually Work)" at bounding box center [564, 94] width 217 height 39
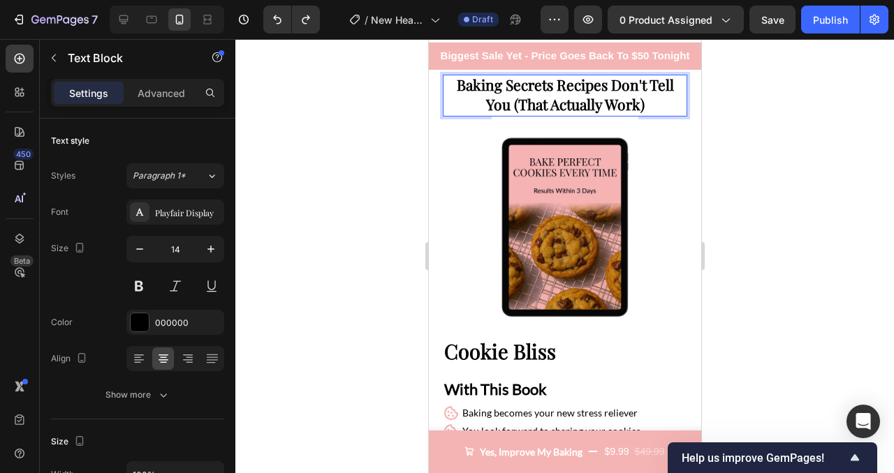
click at [612, 87] on strong "Baking Secrets Recipes Don't Tell You (That Actually Work)" at bounding box center [564, 94] width 217 height 39
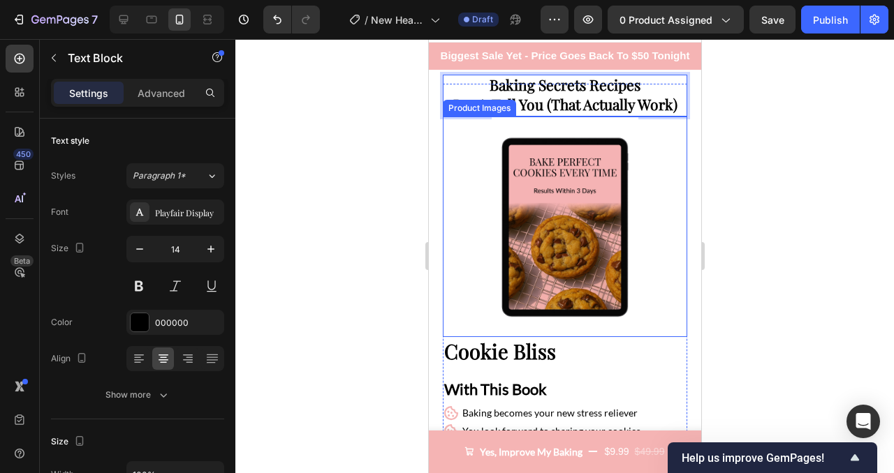
click at [832, 82] on div at bounding box center [564, 256] width 658 height 434
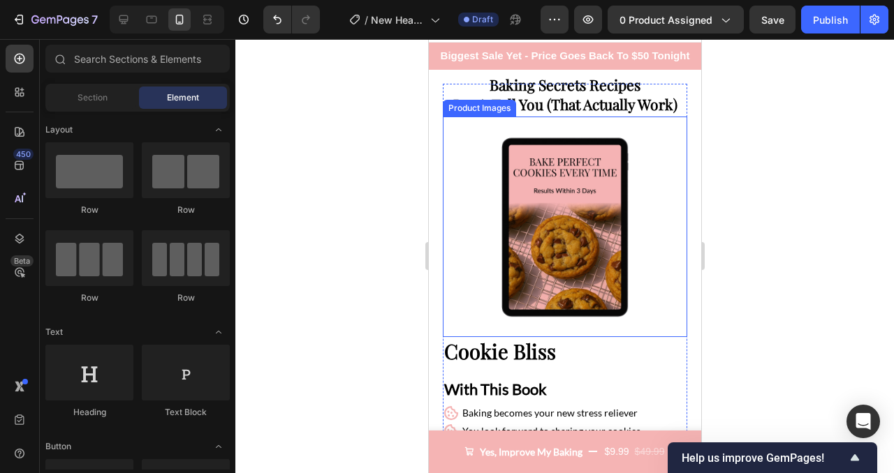
click at [768, 159] on div at bounding box center [564, 256] width 658 height 434
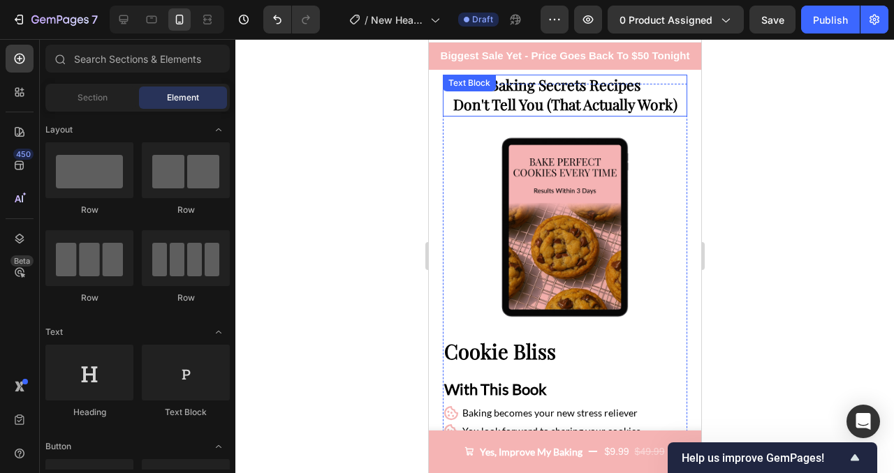
click at [558, 84] on strong "Baking Secrets Recipes" at bounding box center [564, 85] width 151 height 20
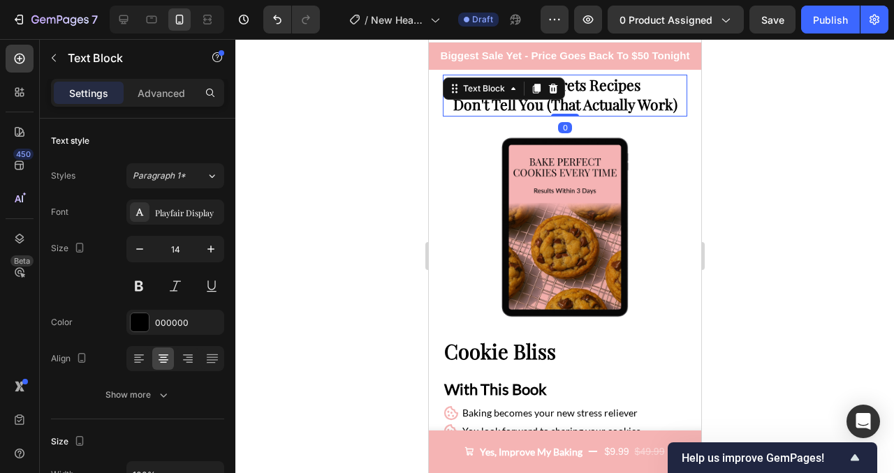
click at [766, 179] on div at bounding box center [564, 256] width 658 height 434
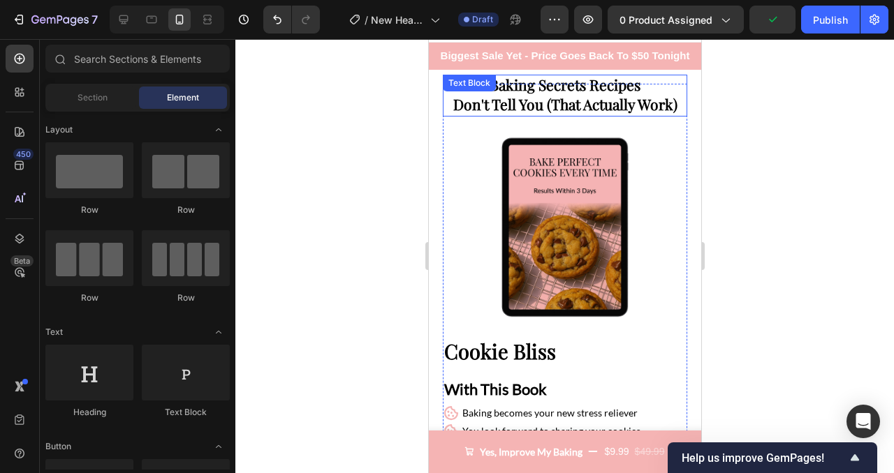
click at [577, 105] on strong "Don't Tell You (That Actually Work)" at bounding box center [564, 104] width 224 height 20
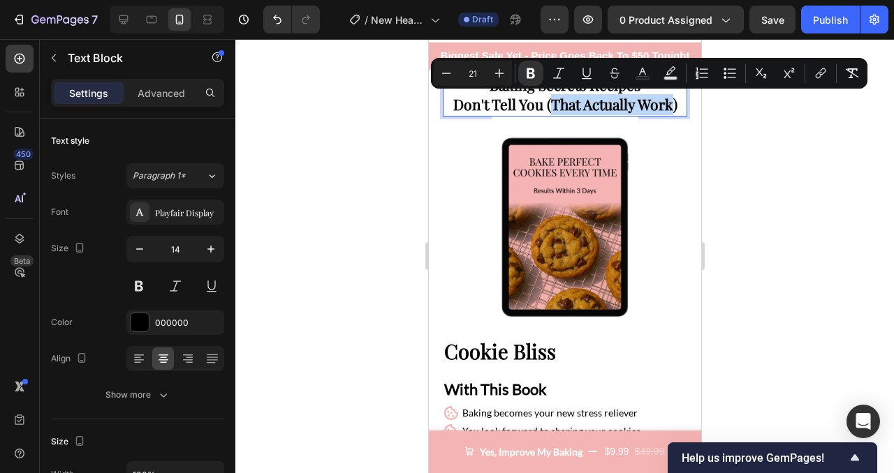
drag, startPoint x: 551, startPoint y: 104, endPoint x: 674, endPoint y: 99, distance: 123.0
click at [674, 99] on strong "Don't Tell You (That Actually Work)" at bounding box center [564, 104] width 224 height 20
click at [556, 77] on icon "Editor contextual toolbar" at bounding box center [558, 73] width 11 height 10
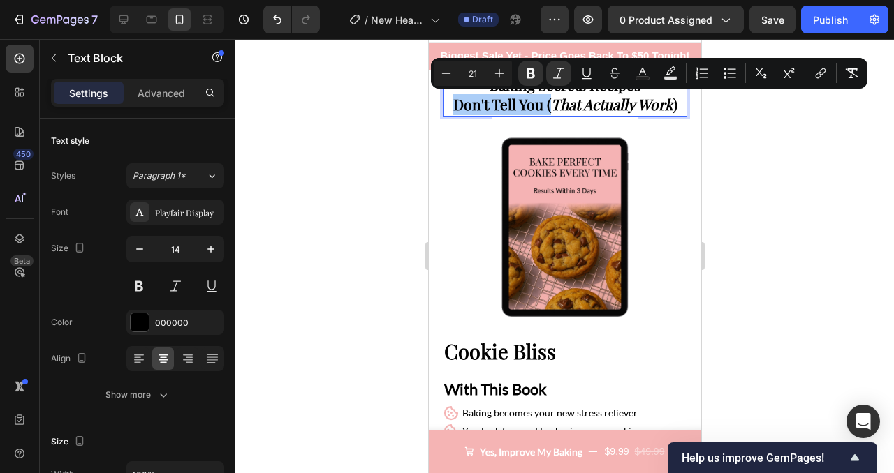
click at [893, 200] on div at bounding box center [564, 256] width 658 height 434
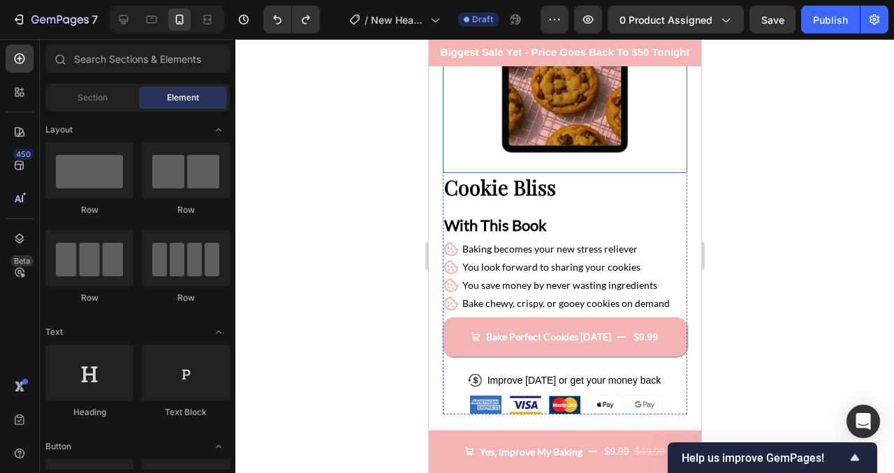
scroll to position [196, 0]
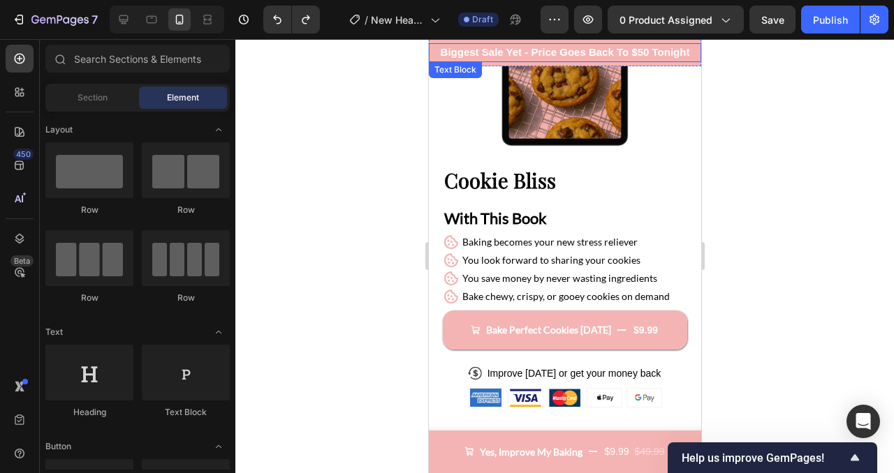
click at [483, 48] on p "Biggest Sale Yet - Price Goes Back To $50 Tonight" at bounding box center [563, 53] width 269 height 16
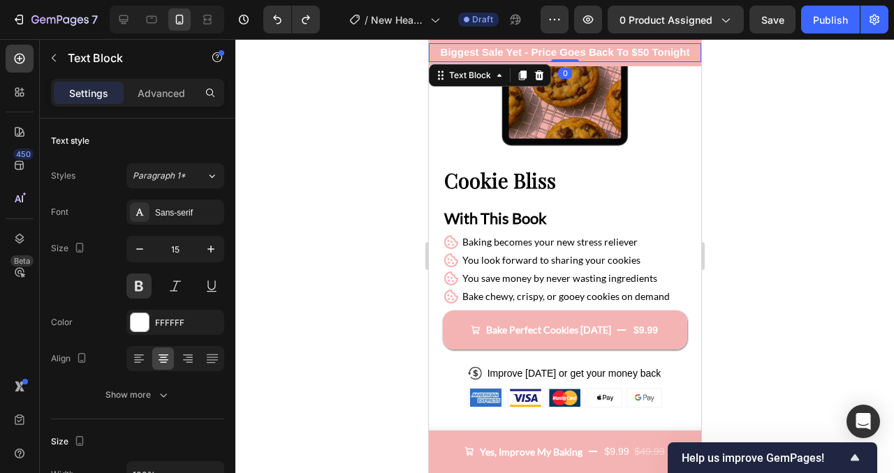
click at [483, 48] on p "Biggest Sale Yet - Price Goes Back To $50 Tonight" at bounding box center [563, 53] width 269 height 16
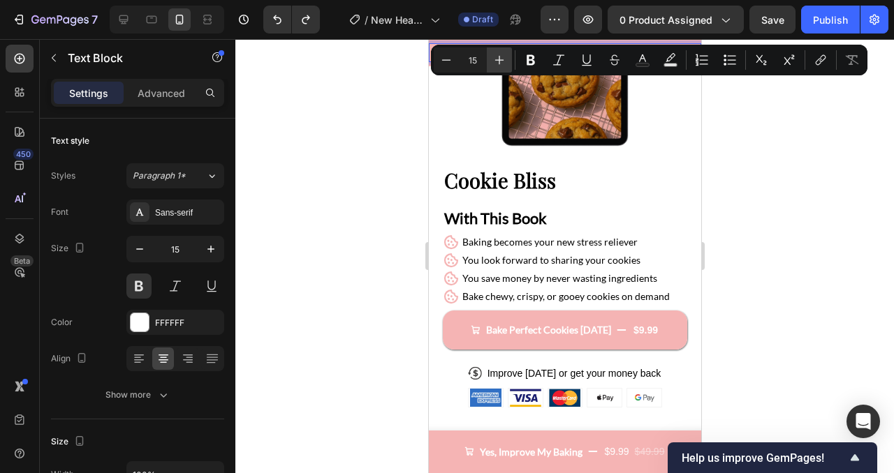
click at [506, 53] on button "Plus" at bounding box center [499, 59] width 25 height 25
click at [445, 66] on icon "Editor contextual toolbar" at bounding box center [446, 60] width 14 height 14
type input "15"
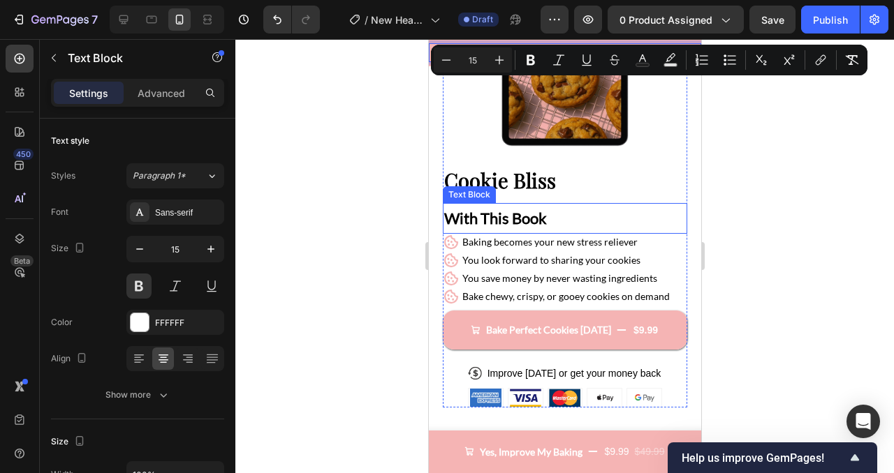
scroll to position [0, 0]
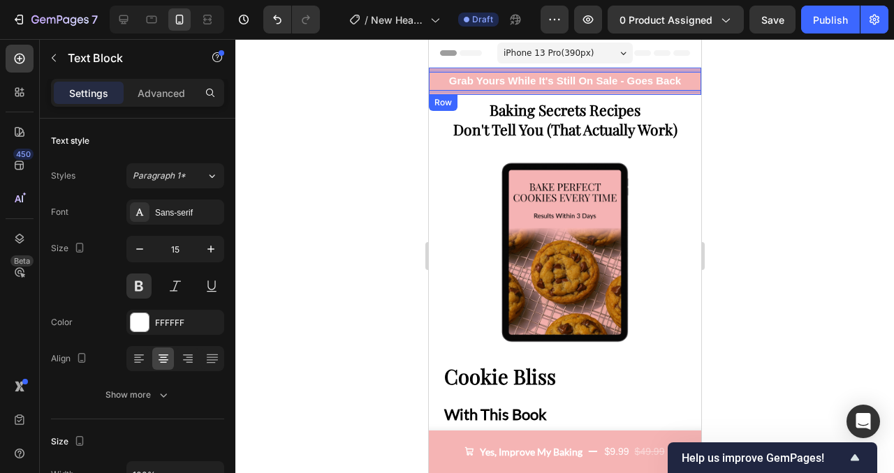
click at [524, 69] on div "Grab Yours While It's Still On Sale - Goes Back Text Block 0 Row" at bounding box center [564, 81] width 272 height 27
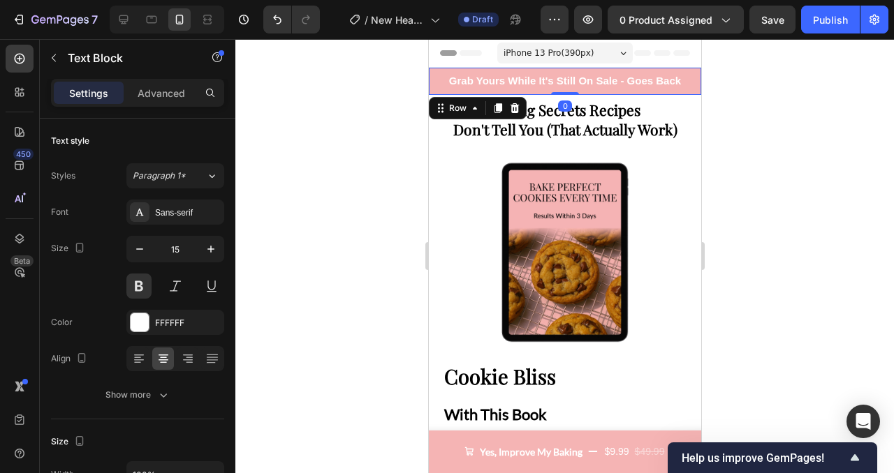
click at [524, 69] on div "Grab Yours While It's Still On Sale - Goes Back Text Block Row 0" at bounding box center [564, 81] width 272 height 27
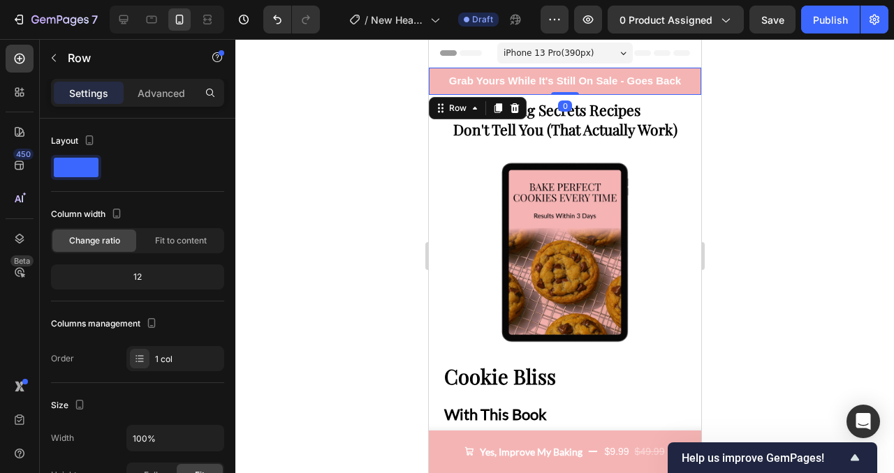
click at [524, 69] on div "Grab Yours While It's Still On Sale - Goes Back Text Block Row 0" at bounding box center [564, 81] width 272 height 27
click at [523, 81] on span "Grab Yours While It's Still On Sale - Goes Back" at bounding box center [564, 81] width 232 height 12
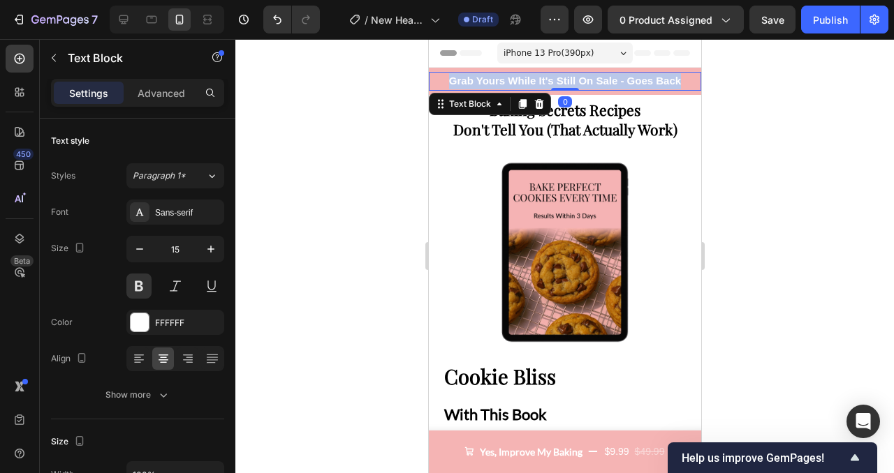
click at [523, 81] on span "Grab Yours While It's Still On Sale - Goes Back" at bounding box center [564, 81] width 232 height 12
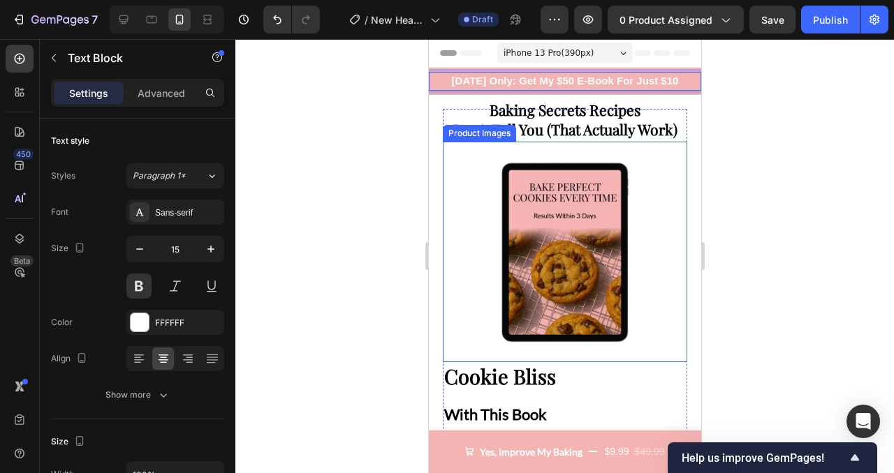
click at [451, 137] on div "Product Images" at bounding box center [478, 133] width 73 height 17
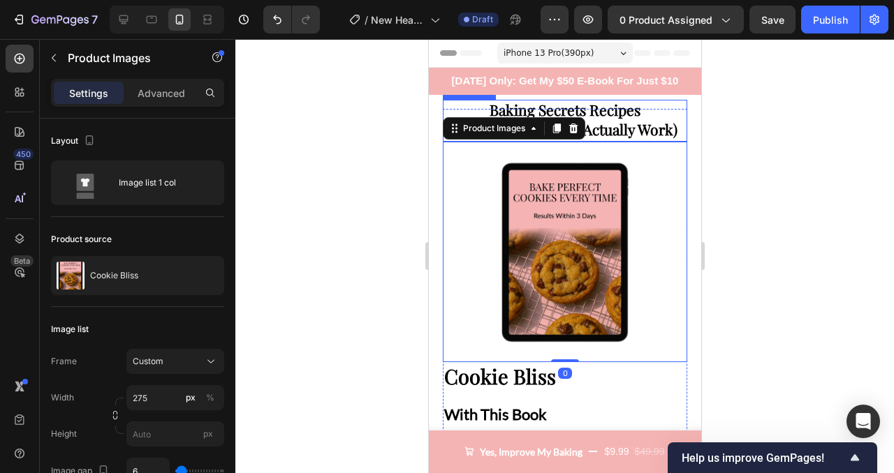
click at [589, 109] on strong "Baking Secrets Recipes" at bounding box center [564, 110] width 151 height 20
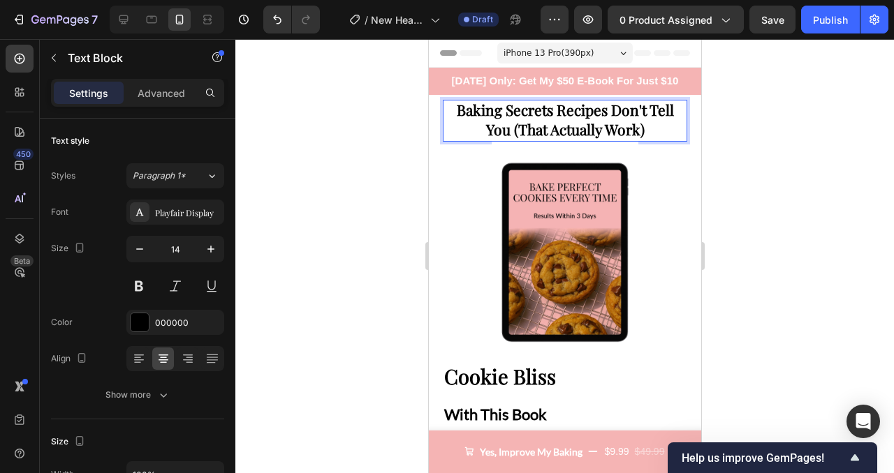
click at [685, 138] on div "Baking Secrets Recipes Don't Tell You (That Actually Work)" at bounding box center [564, 121] width 244 height 42
click at [670, 136] on p "Baking Secrets Recipes Don't Tell You (That Actually Work)" at bounding box center [564, 120] width 242 height 39
click at [670, 135] on p "Baking Secrets Recipes Don't Tell You (That Actually Work)" at bounding box center [564, 120] width 242 height 39
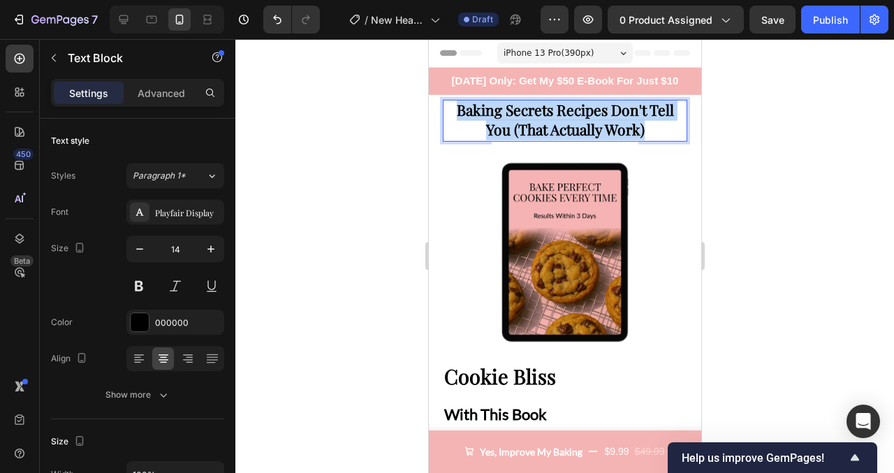
click at [670, 135] on p "Baking Secrets Recipes Don't Tell You (That Actually Work)" at bounding box center [564, 120] width 242 height 39
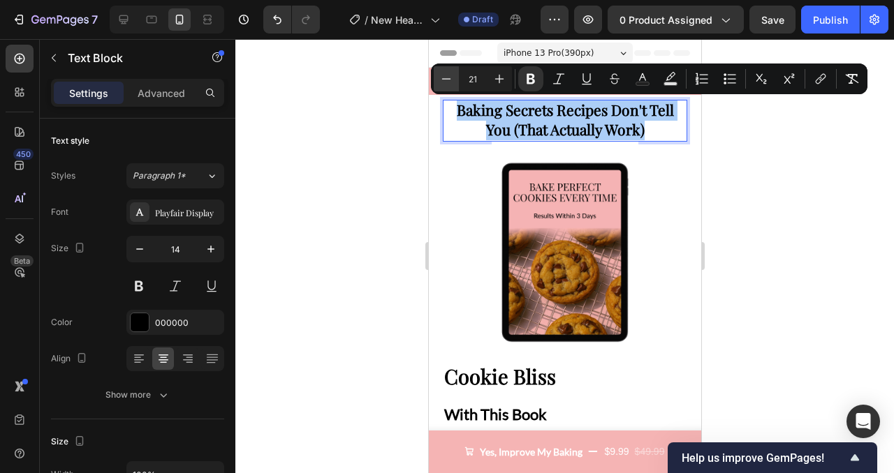
click at [452, 80] on icon "Editor contextual toolbar" at bounding box center [446, 79] width 14 height 14
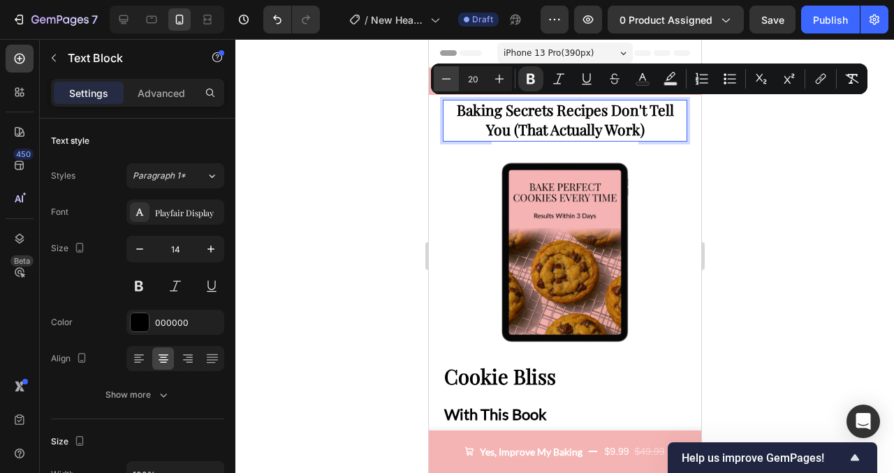
click at [451, 80] on icon "Editor contextual toolbar" at bounding box center [446, 79] width 14 height 14
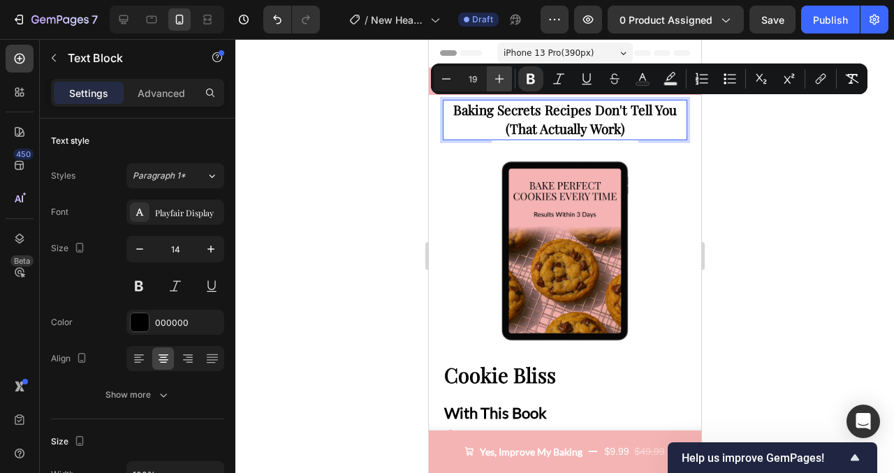
click at [498, 81] on icon "Editor contextual toolbar" at bounding box center [499, 79] width 9 height 9
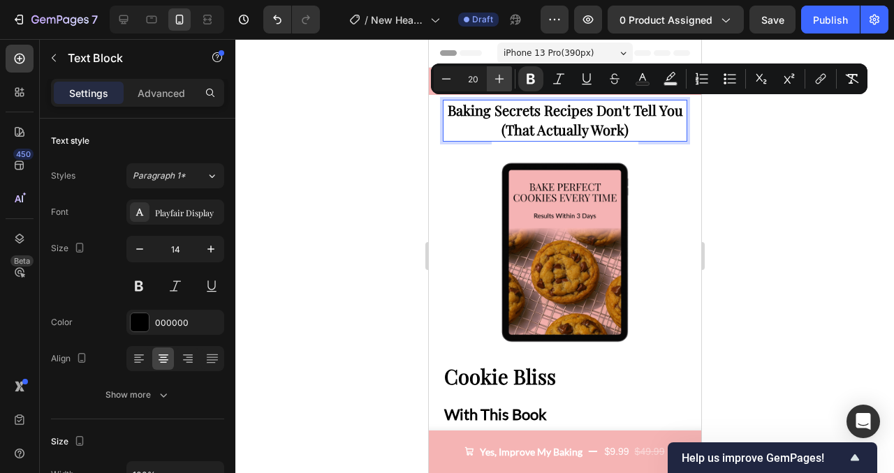
click at [498, 81] on icon "Editor contextual toolbar" at bounding box center [499, 79] width 9 height 9
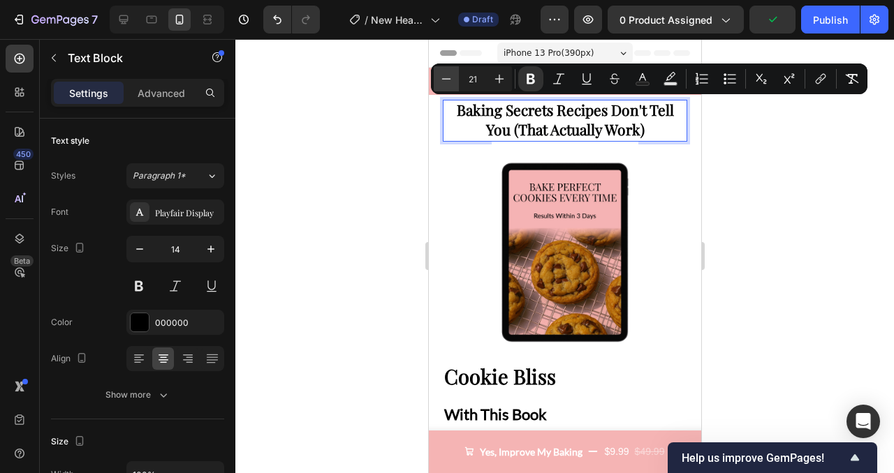
click at [454, 85] on button "Minus" at bounding box center [446, 78] width 25 height 25
type input "20"
click at [750, 163] on div at bounding box center [564, 256] width 658 height 434
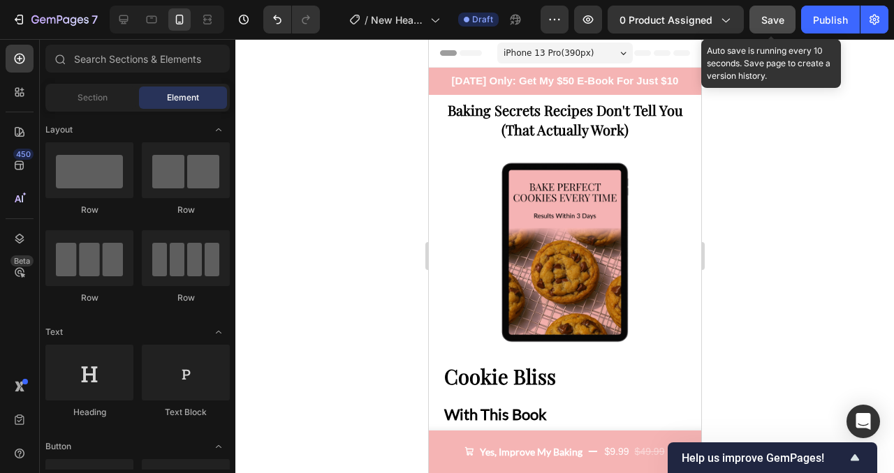
click at [773, 27] on div "Save" at bounding box center [772, 20] width 23 height 15
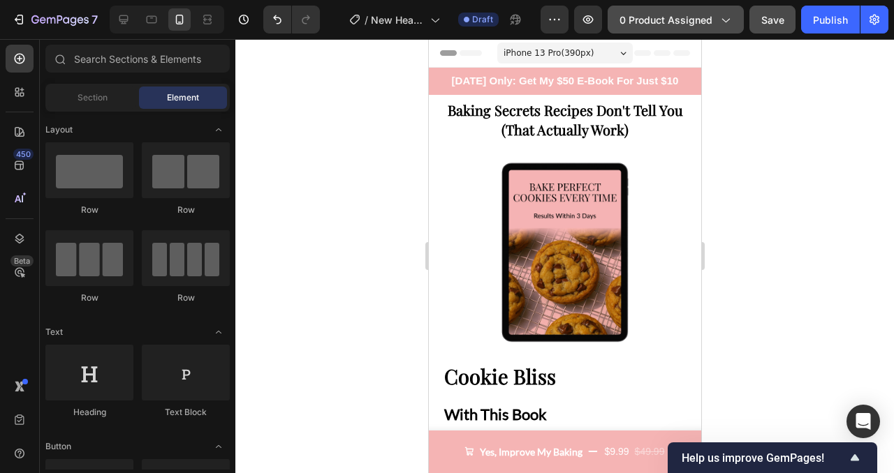
click at [666, 20] on span "0 product assigned" at bounding box center [665, 20] width 93 height 15
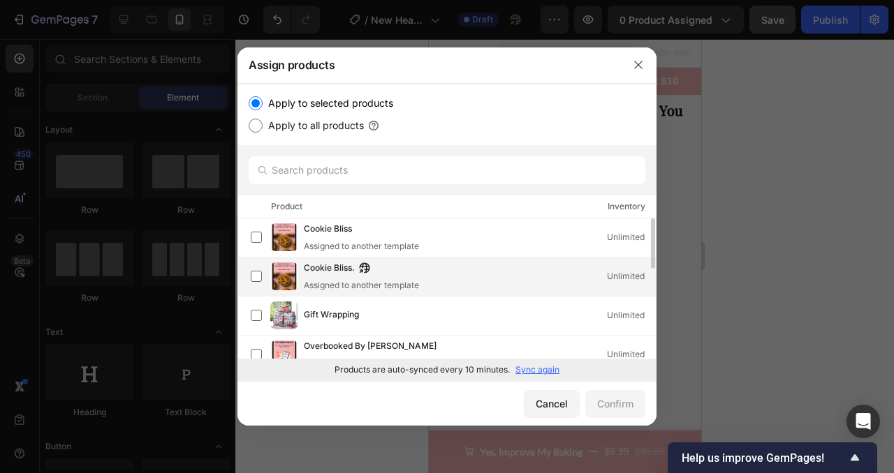
click at [456, 272] on div "Cookie Bliss. Assigned to another template Unlimited" at bounding box center [480, 276] width 352 height 31
drag, startPoint x: 614, startPoint y: 401, endPoint x: 163, endPoint y: 336, distance: 456.3
click at [614, 401] on div "Confirm" at bounding box center [615, 404] width 36 height 15
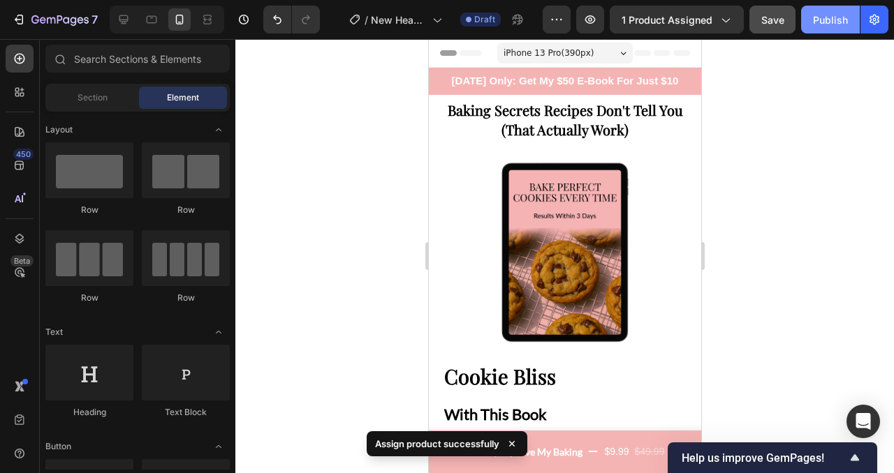
click at [825, 25] on div "Publish" at bounding box center [830, 20] width 35 height 15
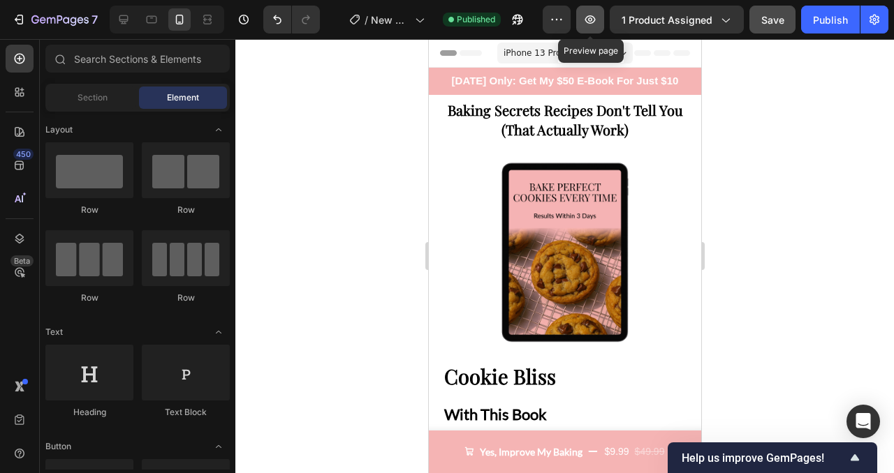
click at [591, 11] on button "button" at bounding box center [590, 20] width 28 height 28
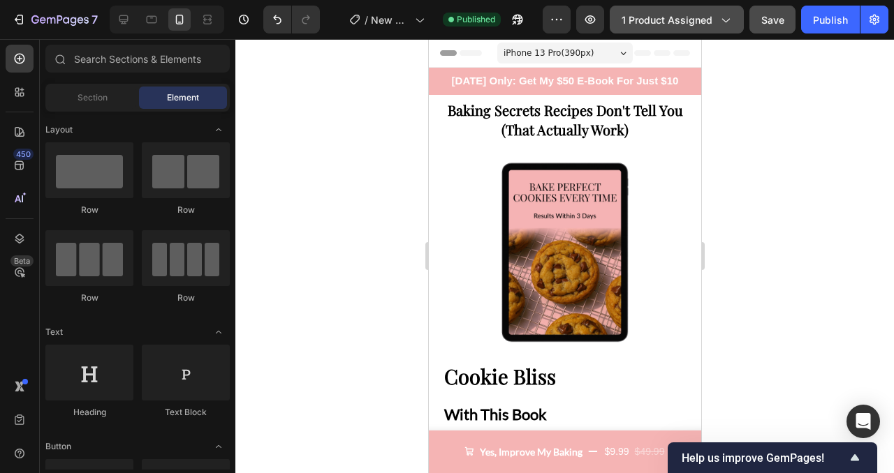
click at [702, 25] on span "1 product assigned" at bounding box center [666, 20] width 91 height 15
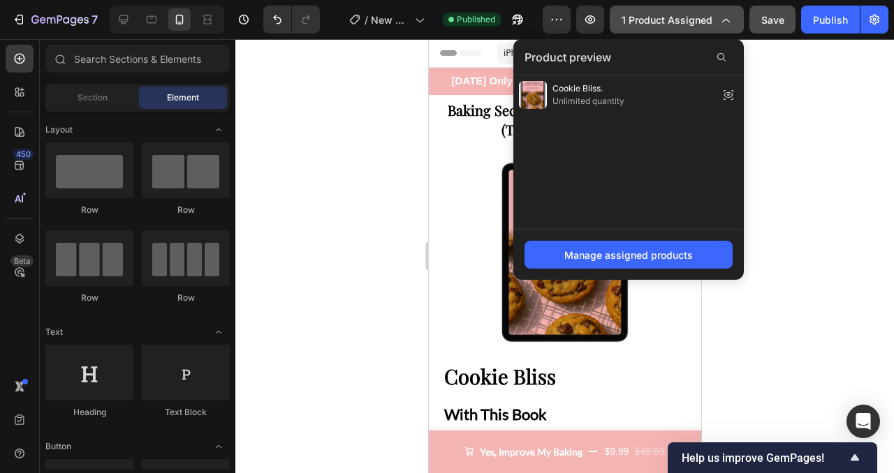
click at [702, 25] on span "1 product assigned" at bounding box center [666, 20] width 91 height 15
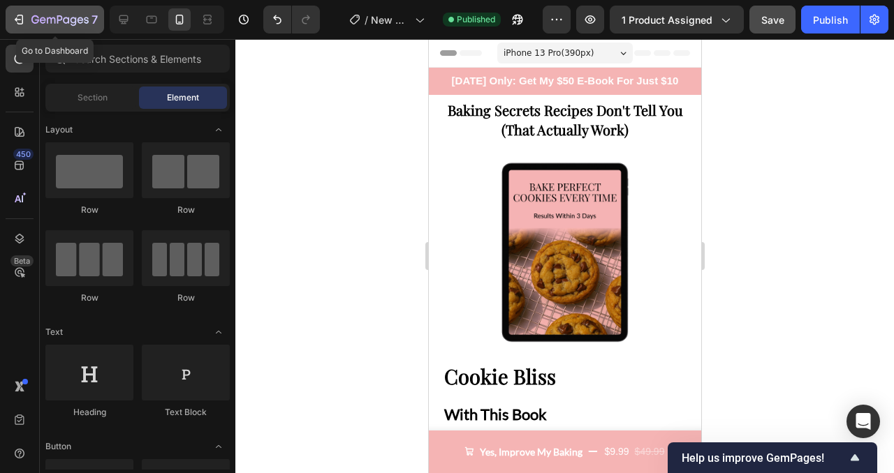
click at [22, 24] on icon "button" at bounding box center [20, 20] width 6 height 10
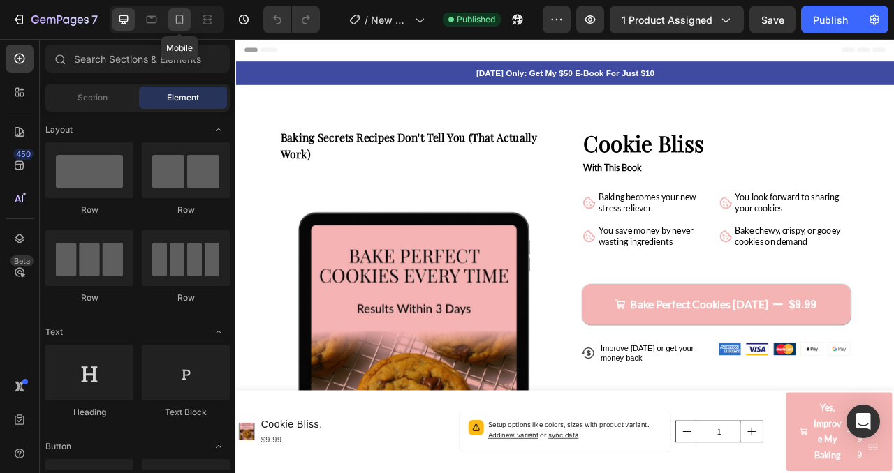
click at [178, 24] on icon at bounding box center [180, 20] width 8 height 10
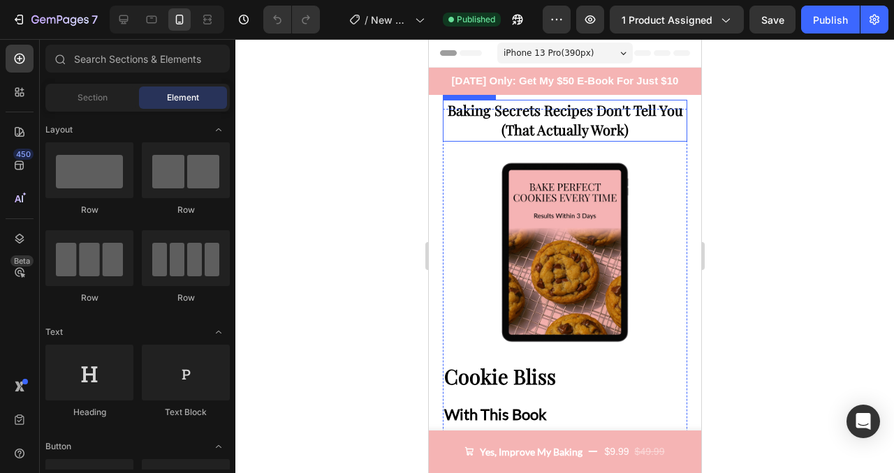
click at [597, 110] on strong "Baking Secrets Recipes Don't Tell You (That Actually Work)" at bounding box center [564, 120] width 235 height 38
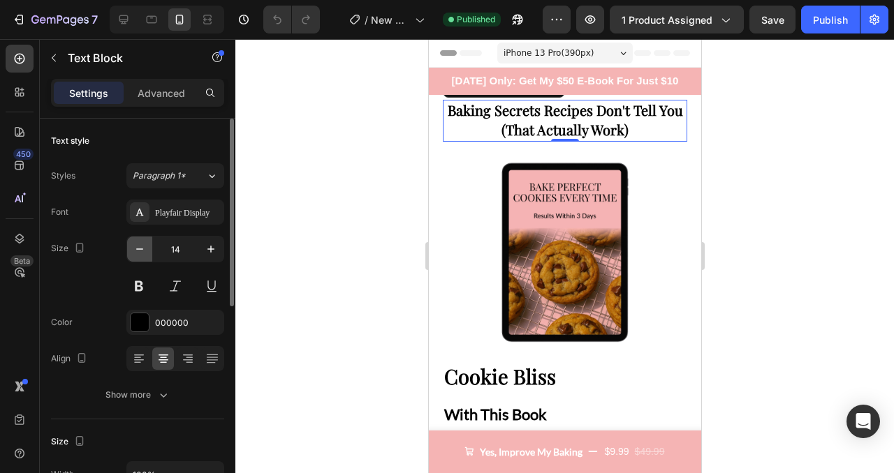
click at [142, 246] on icon "button" at bounding box center [140, 249] width 14 height 14
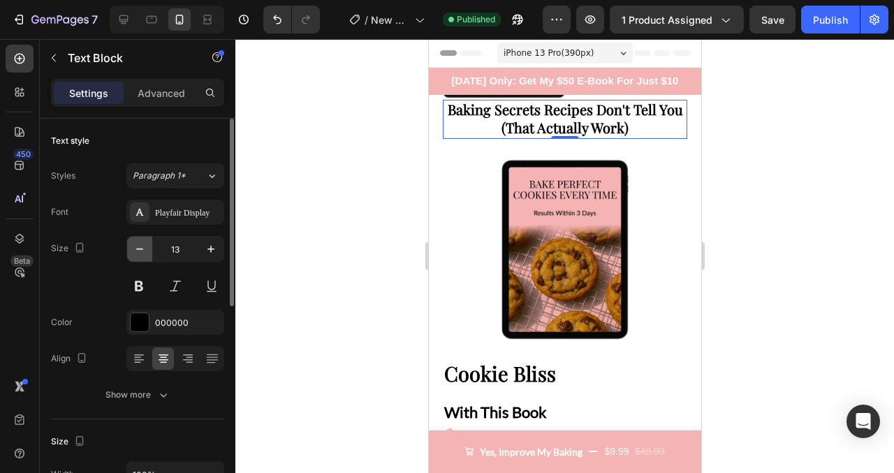
click at [142, 246] on icon "button" at bounding box center [140, 249] width 14 height 14
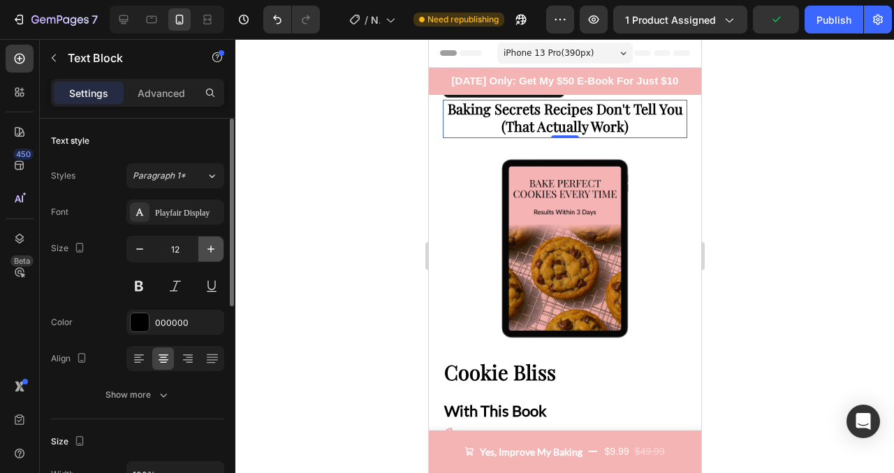
click at [208, 258] on button "button" at bounding box center [210, 249] width 25 height 25
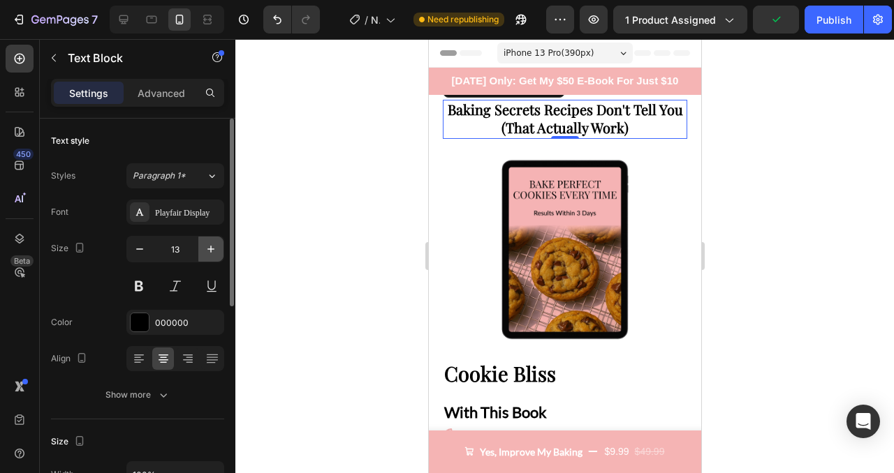
click at [208, 258] on button "button" at bounding box center [210, 249] width 25 height 25
type input "14"
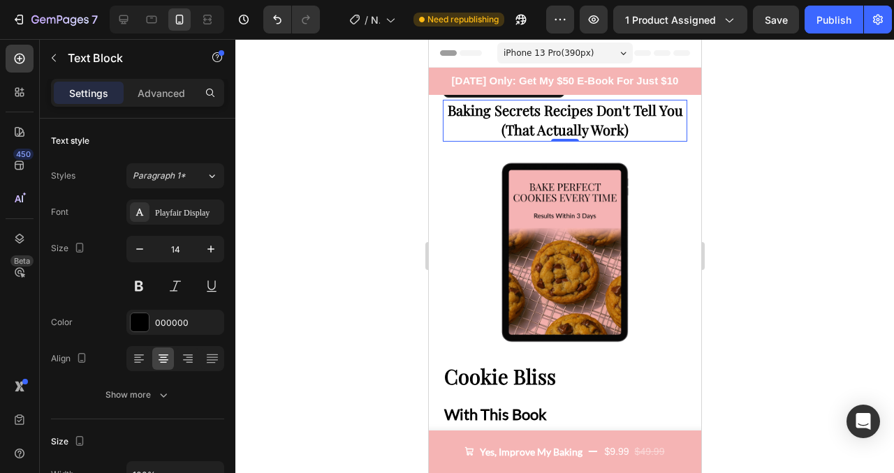
click at [565, 121] on strong "Baking Secrets Recipes Don't Tell You (That Actually Work)" at bounding box center [564, 120] width 235 height 38
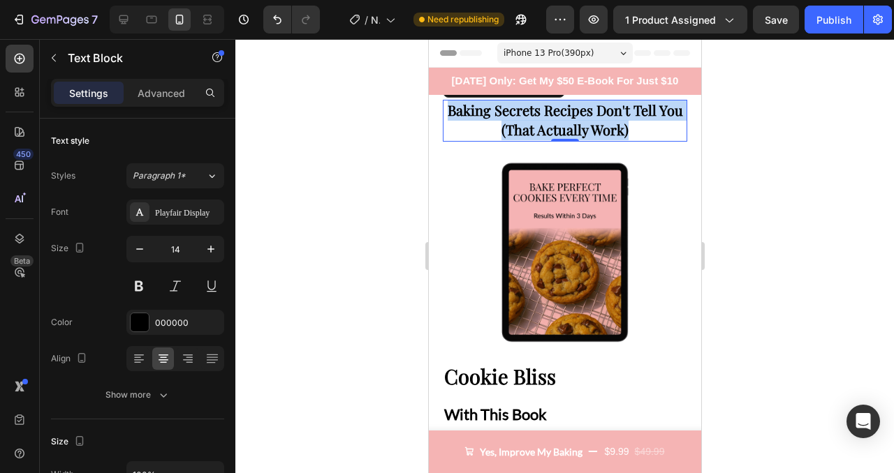
click at [565, 121] on strong "Baking Secrets Recipes Don't Tell You (That Actually Work)" at bounding box center [564, 120] width 235 height 38
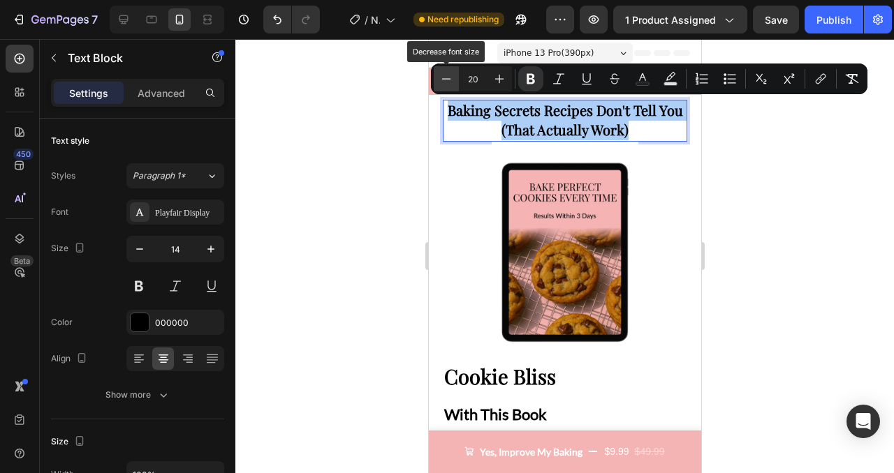
click at [445, 82] on icon "Editor contextual toolbar" at bounding box center [446, 79] width 14 height 14
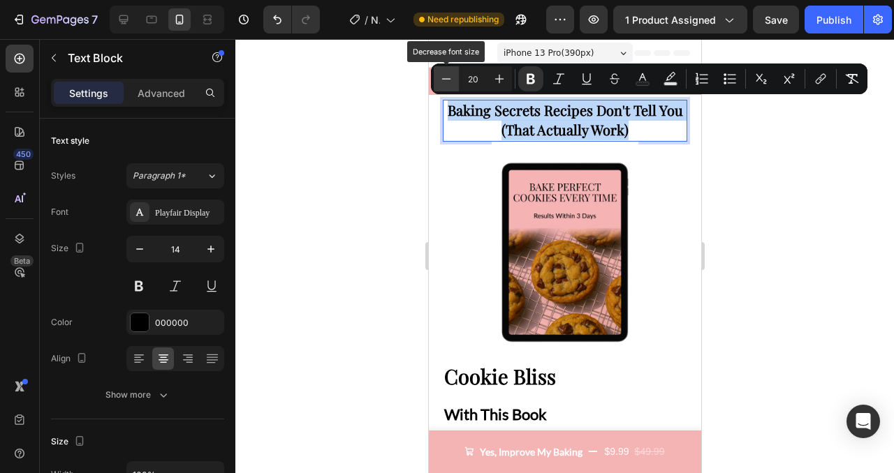
type input "19"
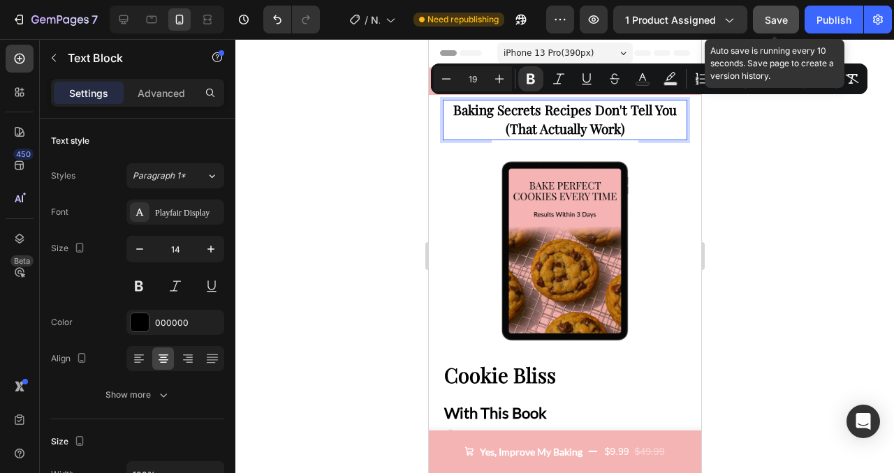
click at [790, 27] on button "Save" at bounding box center [776, 20] width 46 height 28
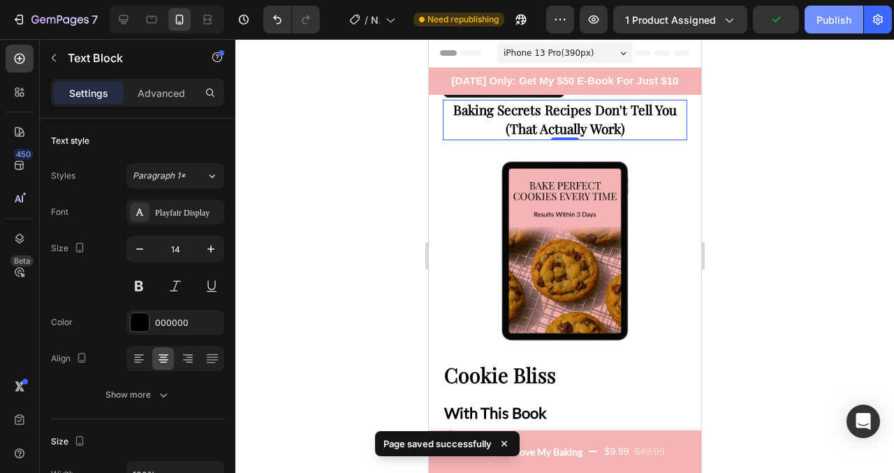
click at [826, 20] on div "Publish" at bounding box center [833, 20] width 35 height 15
